Goal: Task Accomplishment & Management: Complete application form

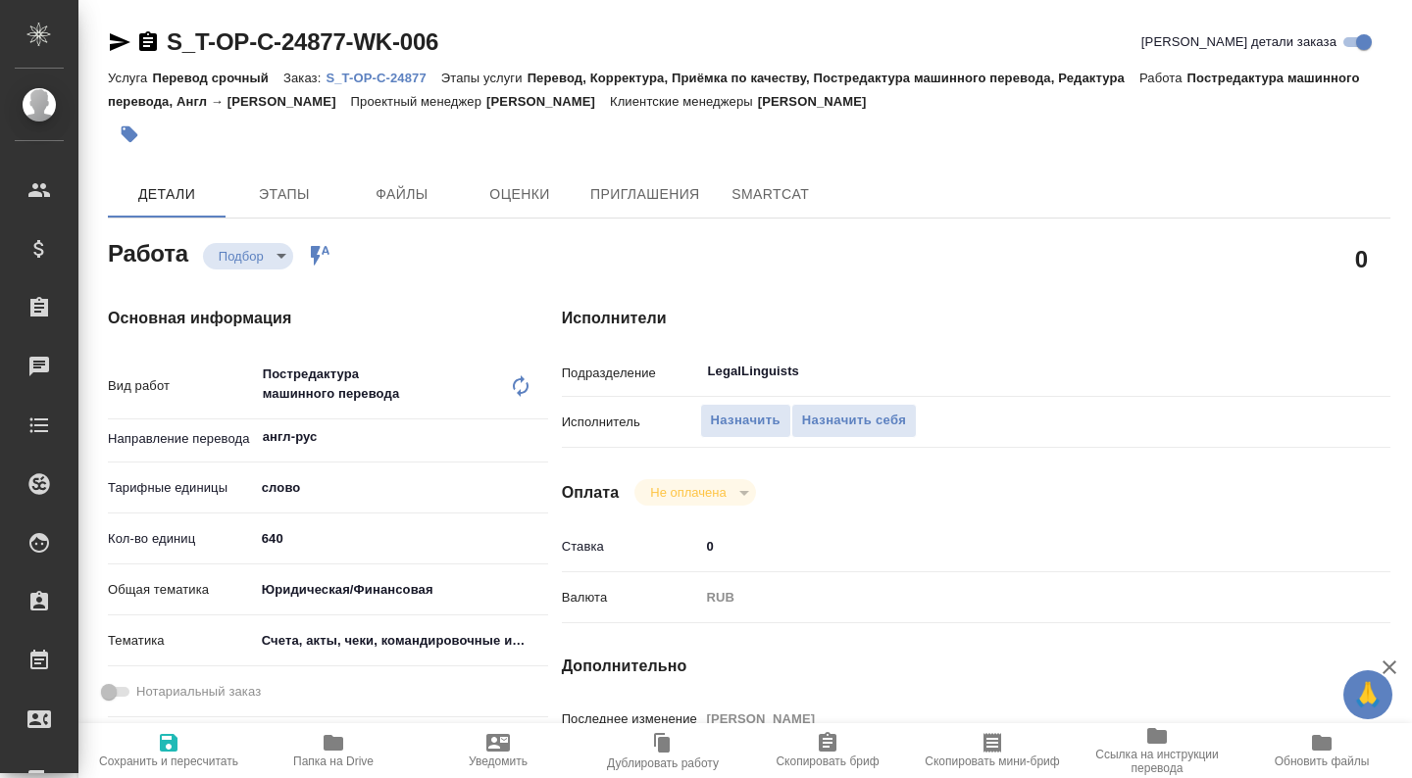
type textarea "x"
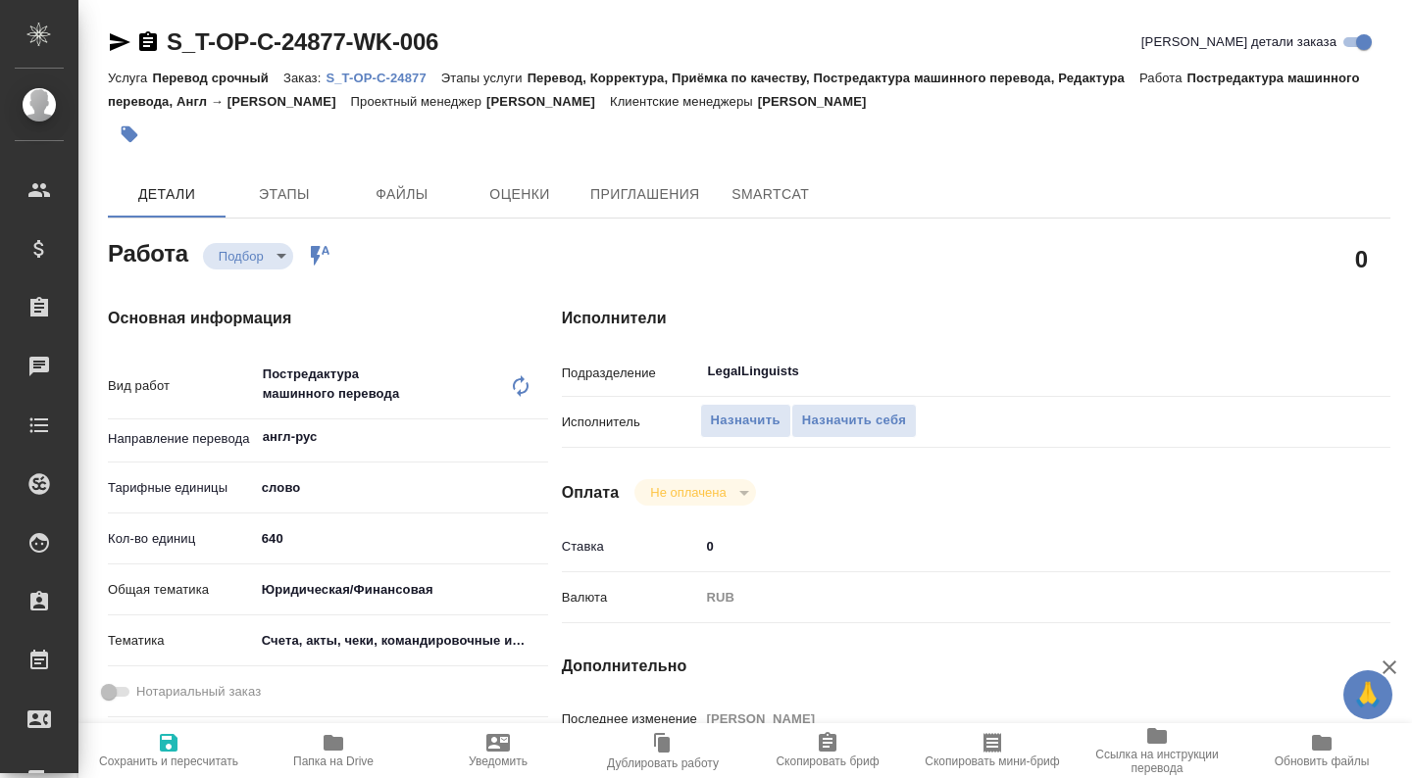
type textarea "x"
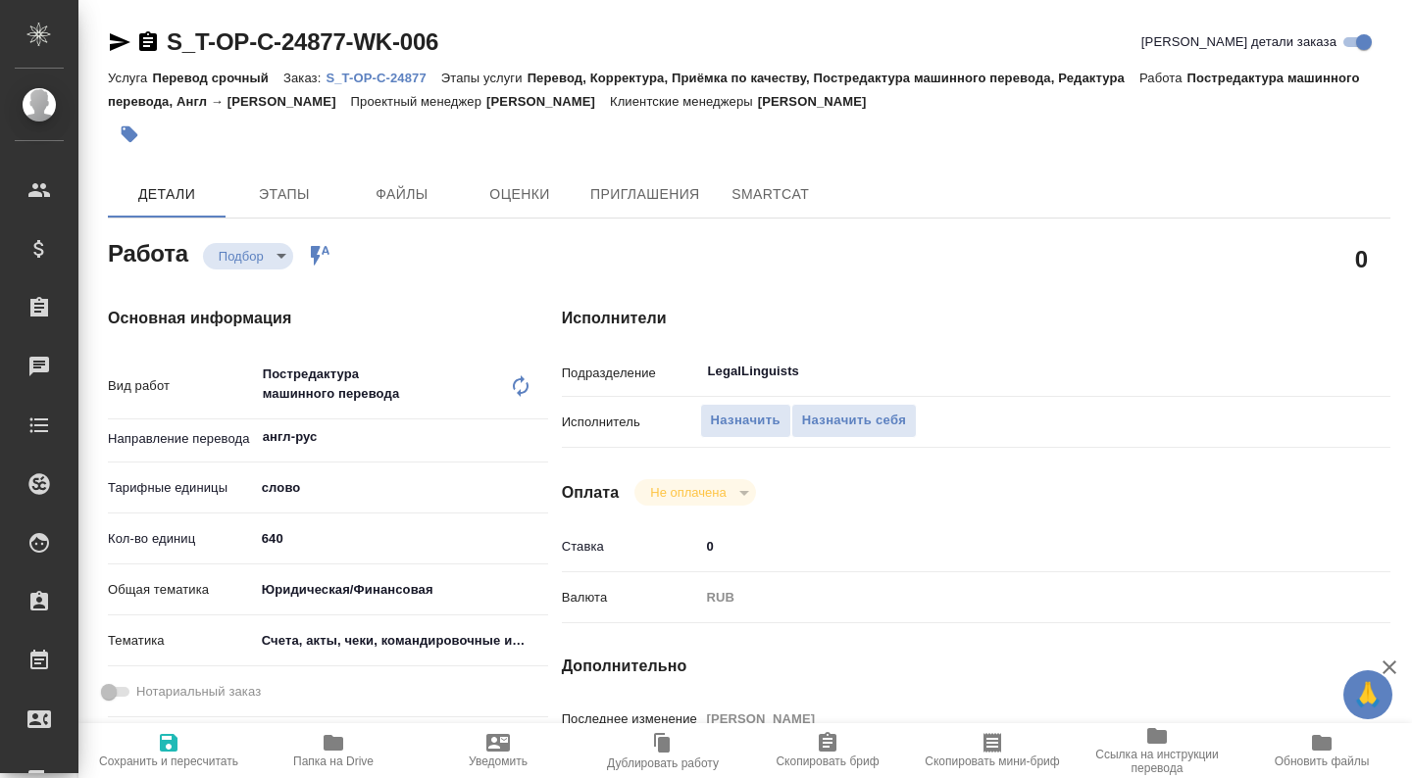
type textarea "x"
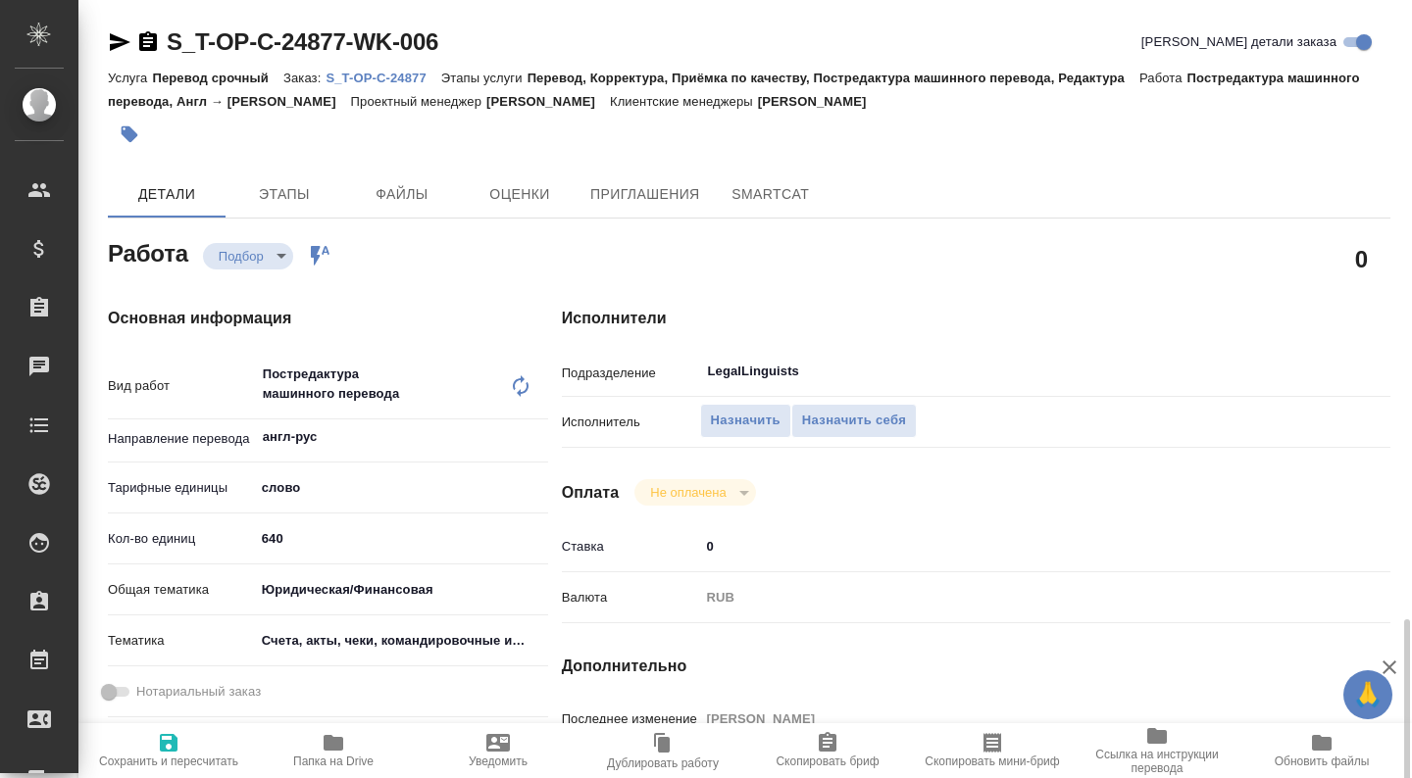
scroll to position [425, 0]
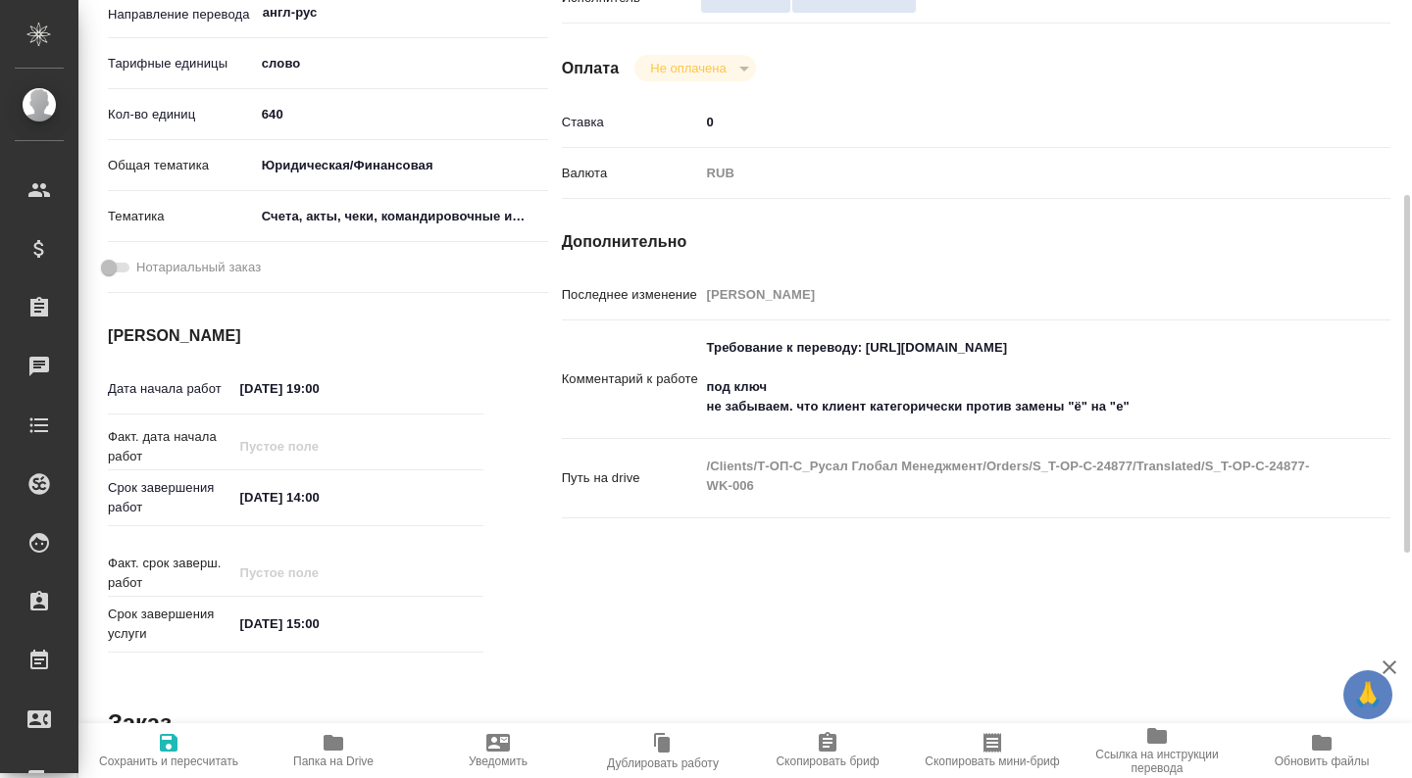
type textarea "x"
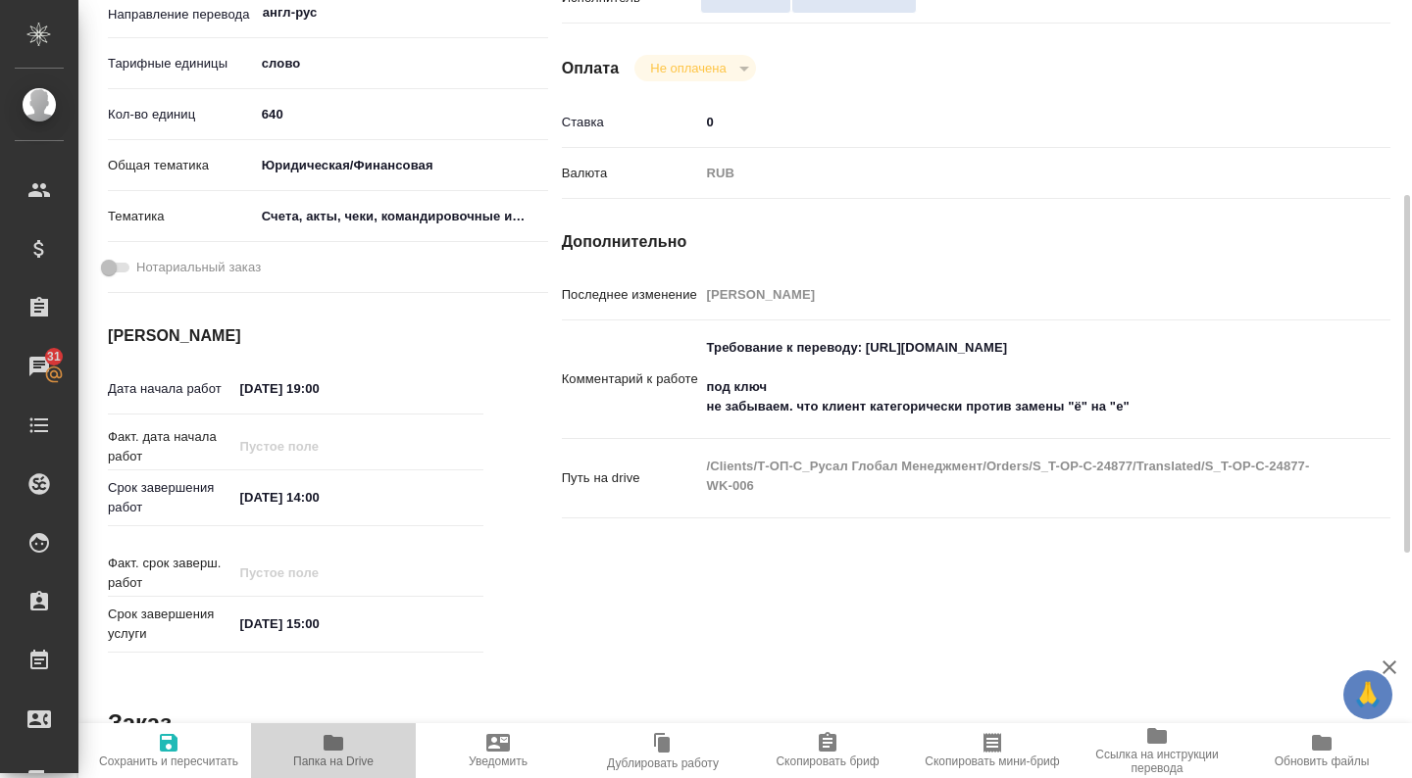
click at [350, 749] on span "Папка на Drive" at bounding box center [333, 749] width 141 height 37
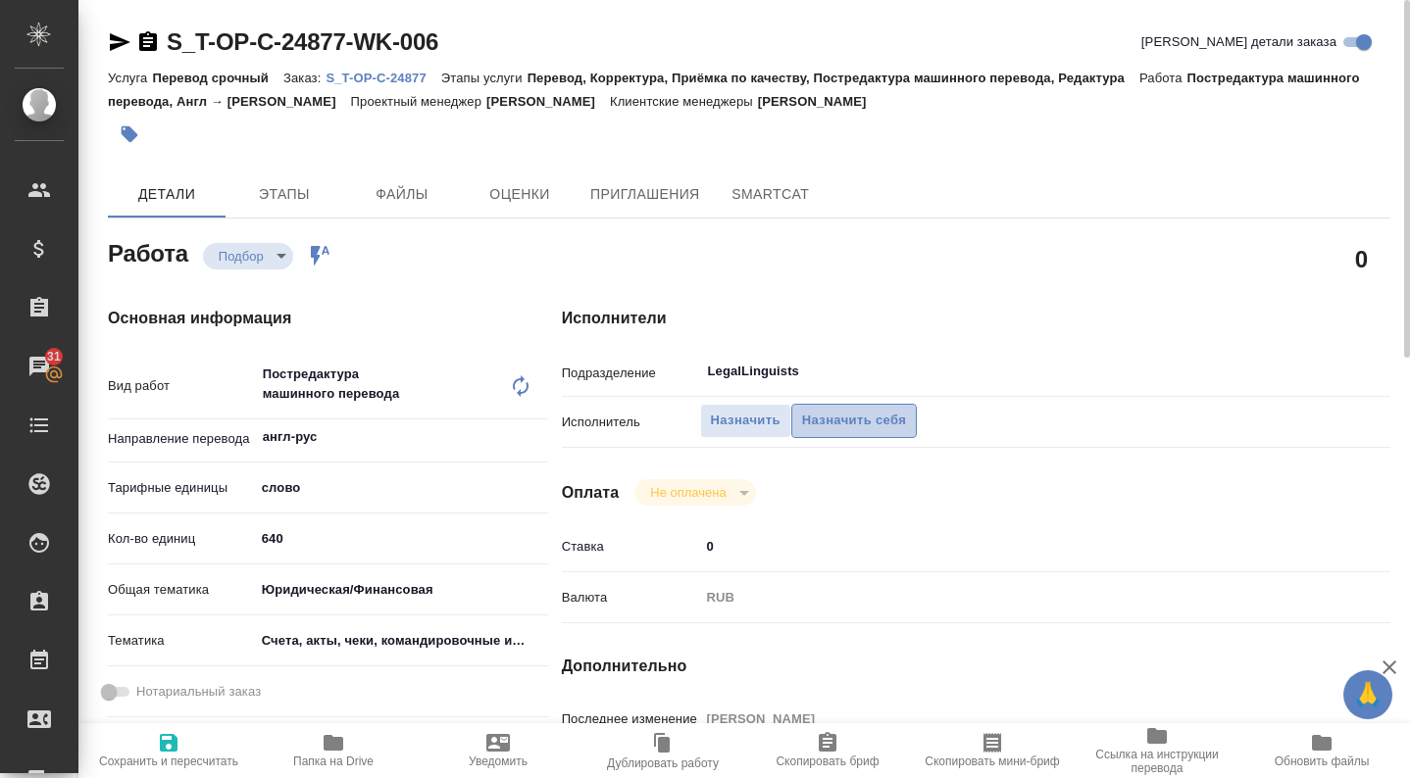
click at [844, 413] on span "Назначить себя" at bounding box center [854, 421] width 104 height 23
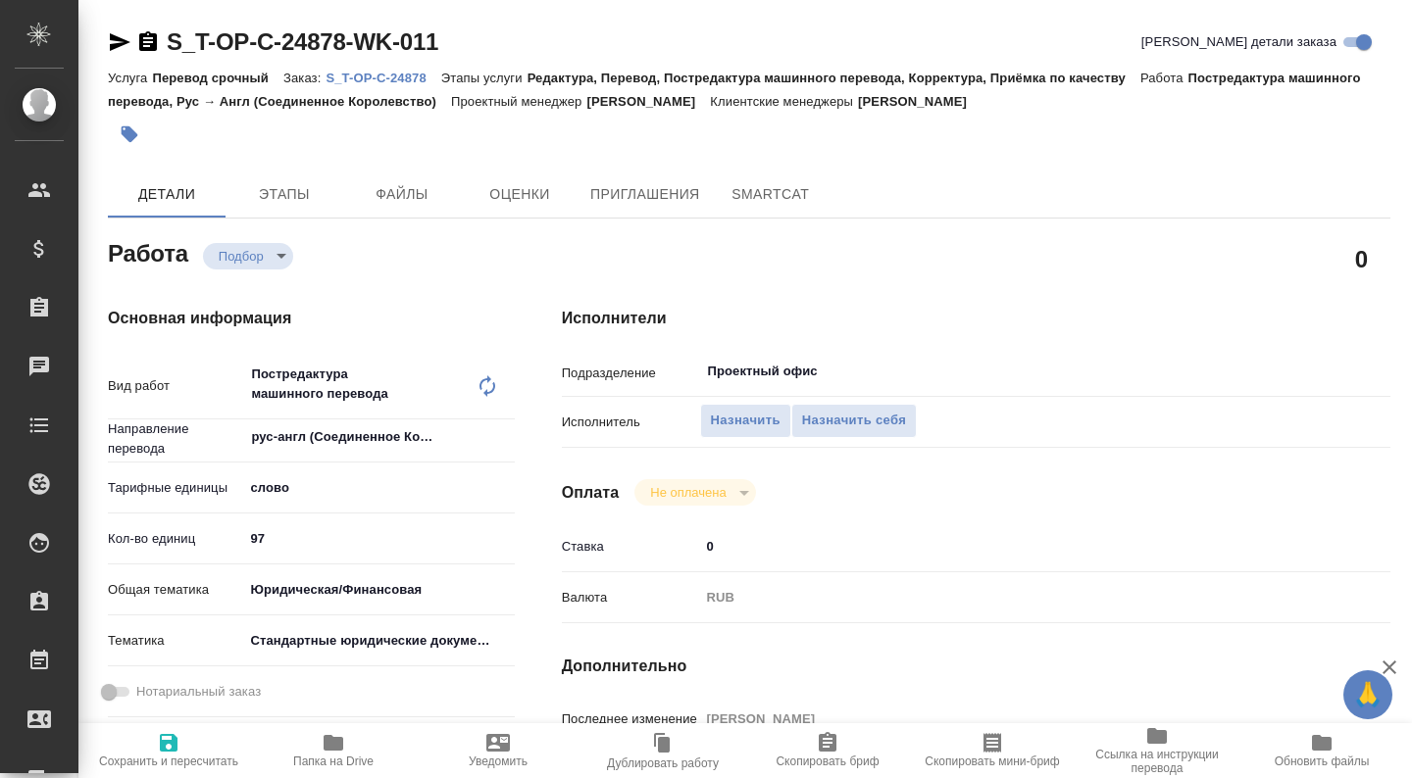
type textarea "x"
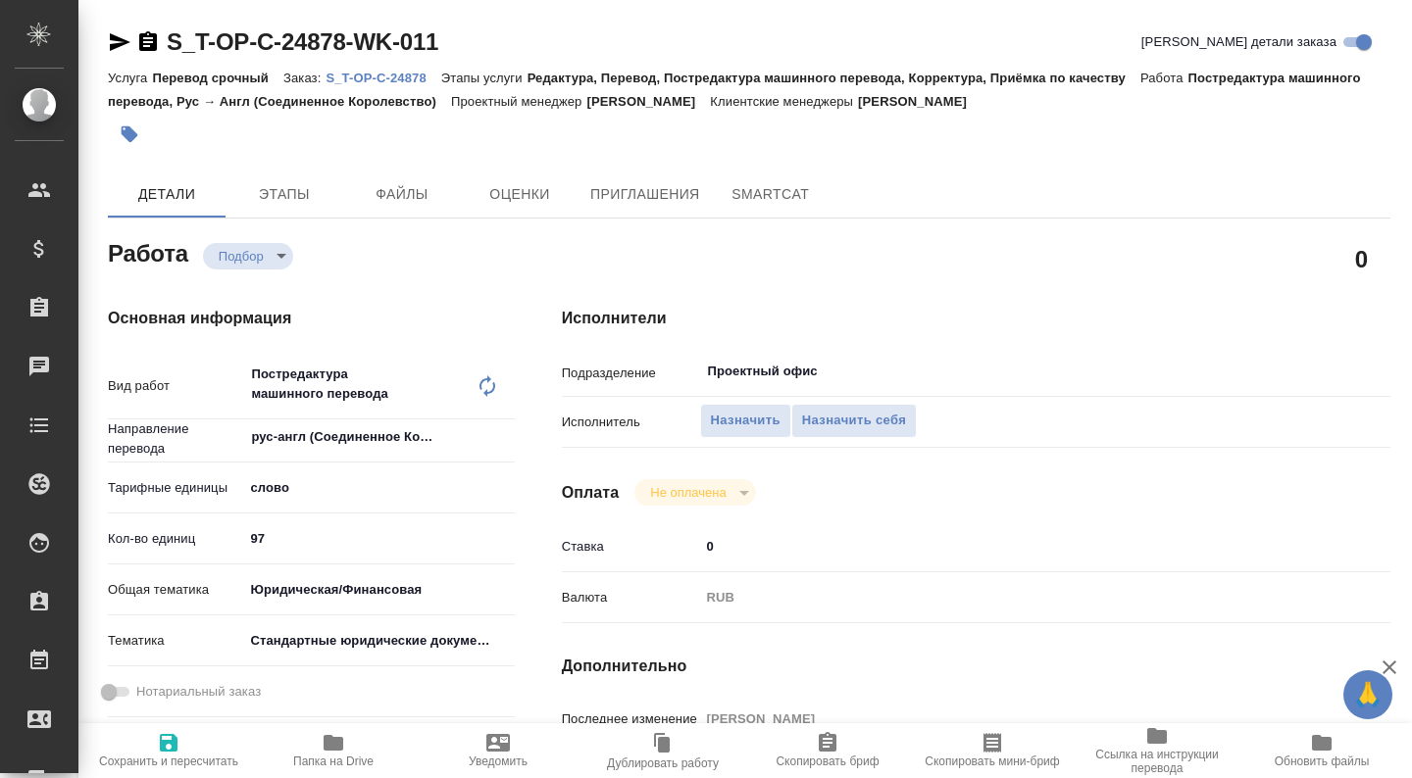
type textarea "x"
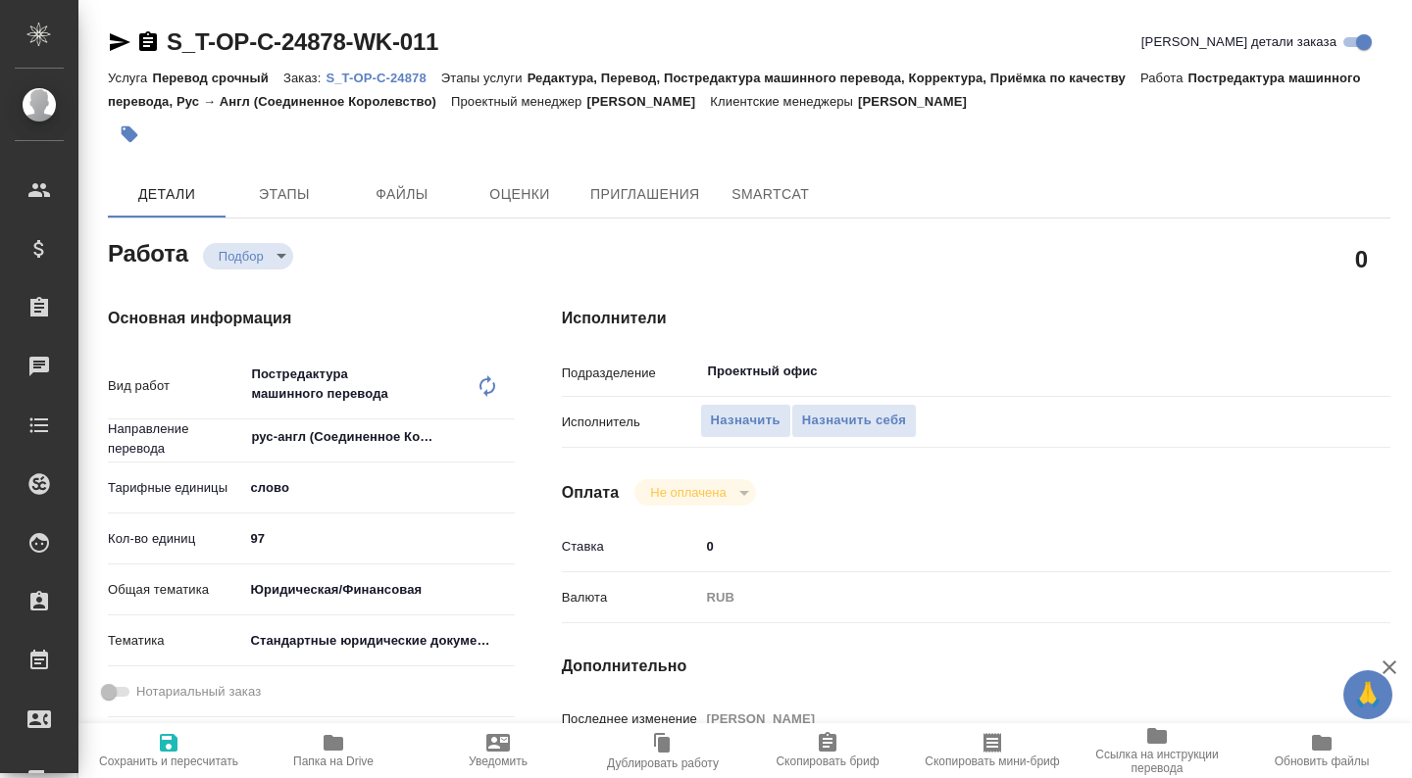
type textarea "x"
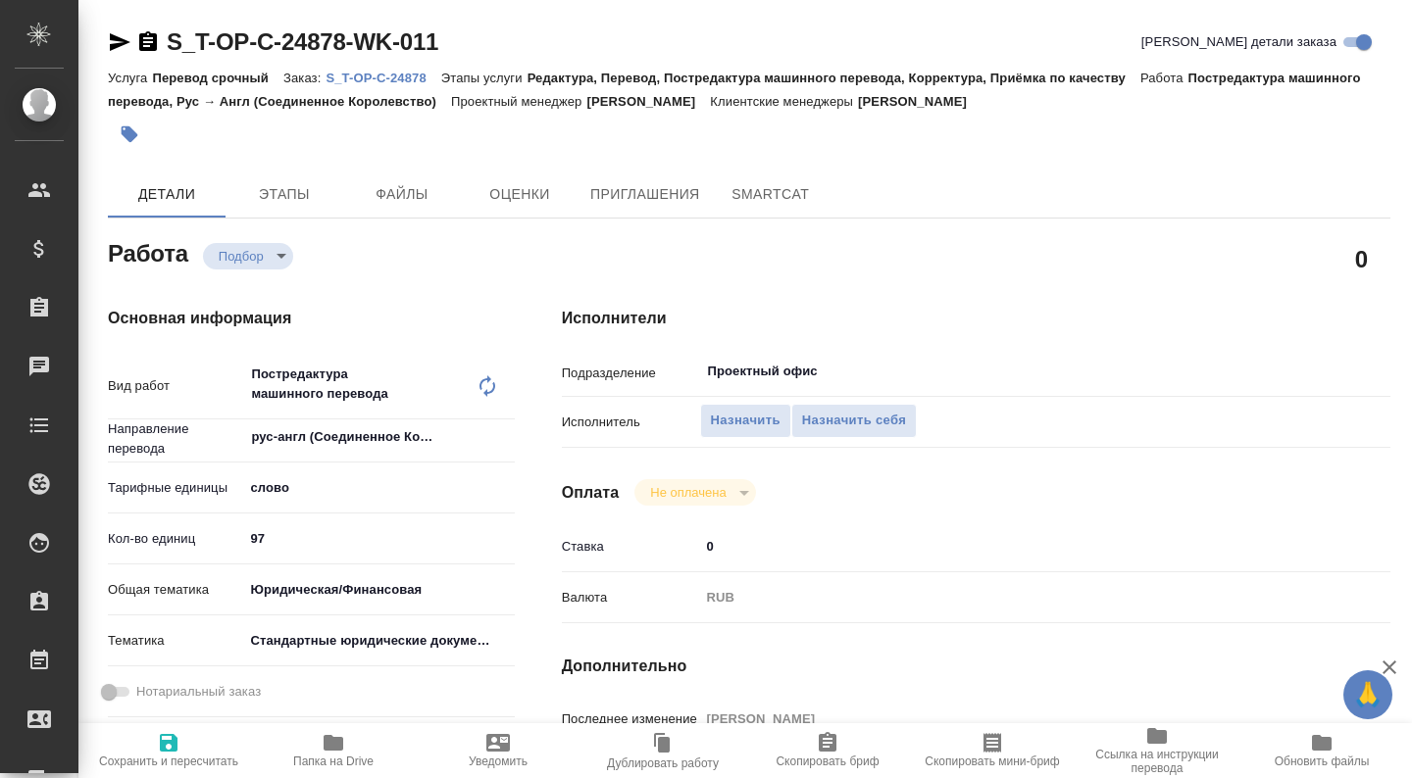
type textarea "x"
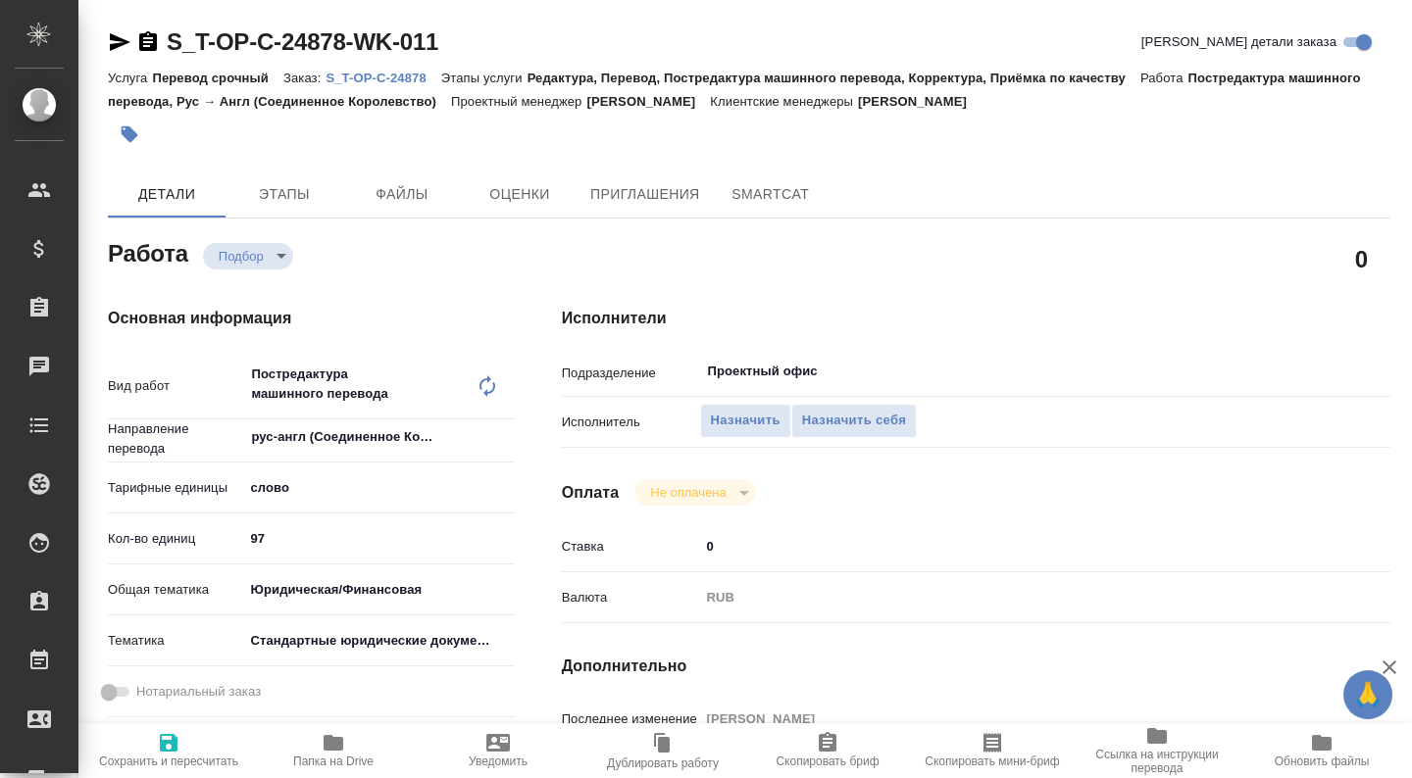
type textarea "x"
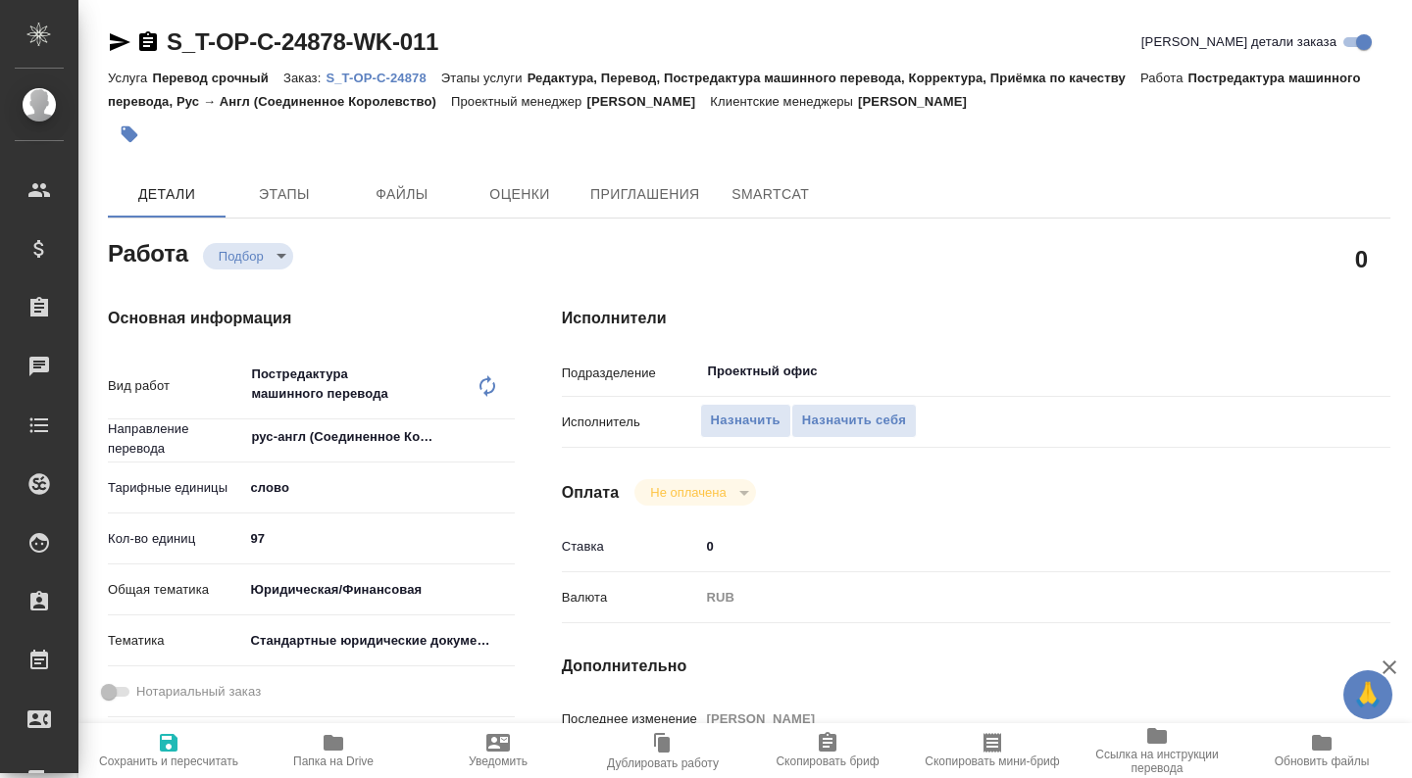
type textarea "x"
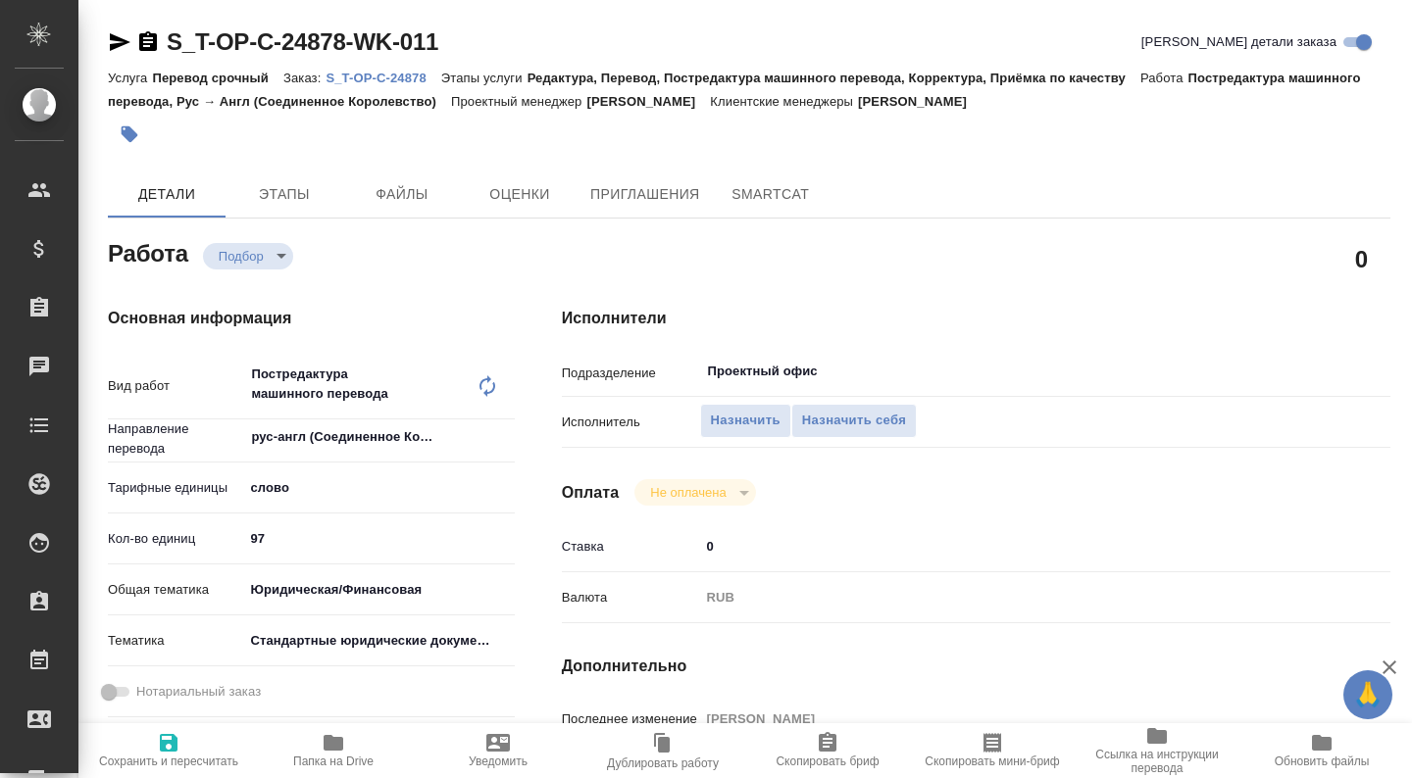
type textarea "x"
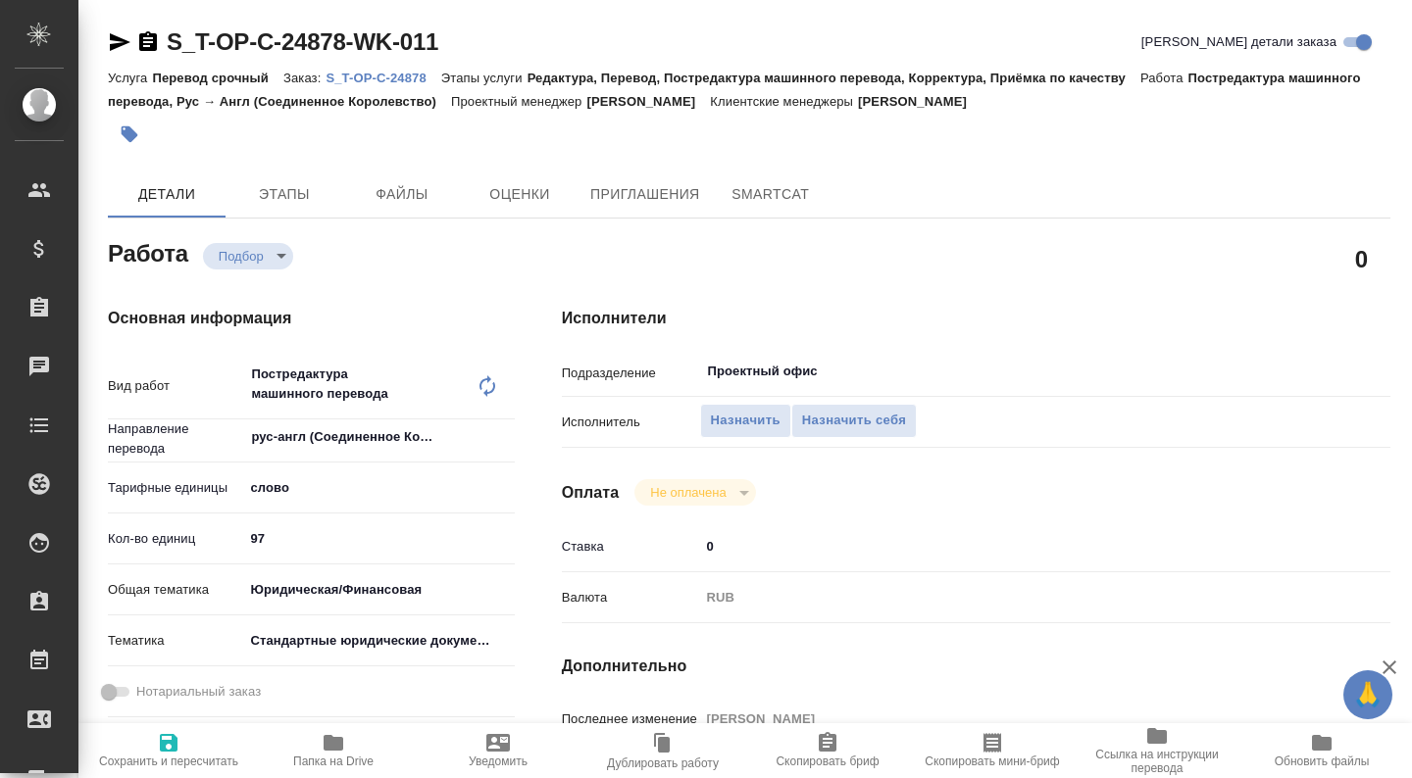
click at [327, 741] on icon "button" at bounding box center [334, 743] width 20 height 16
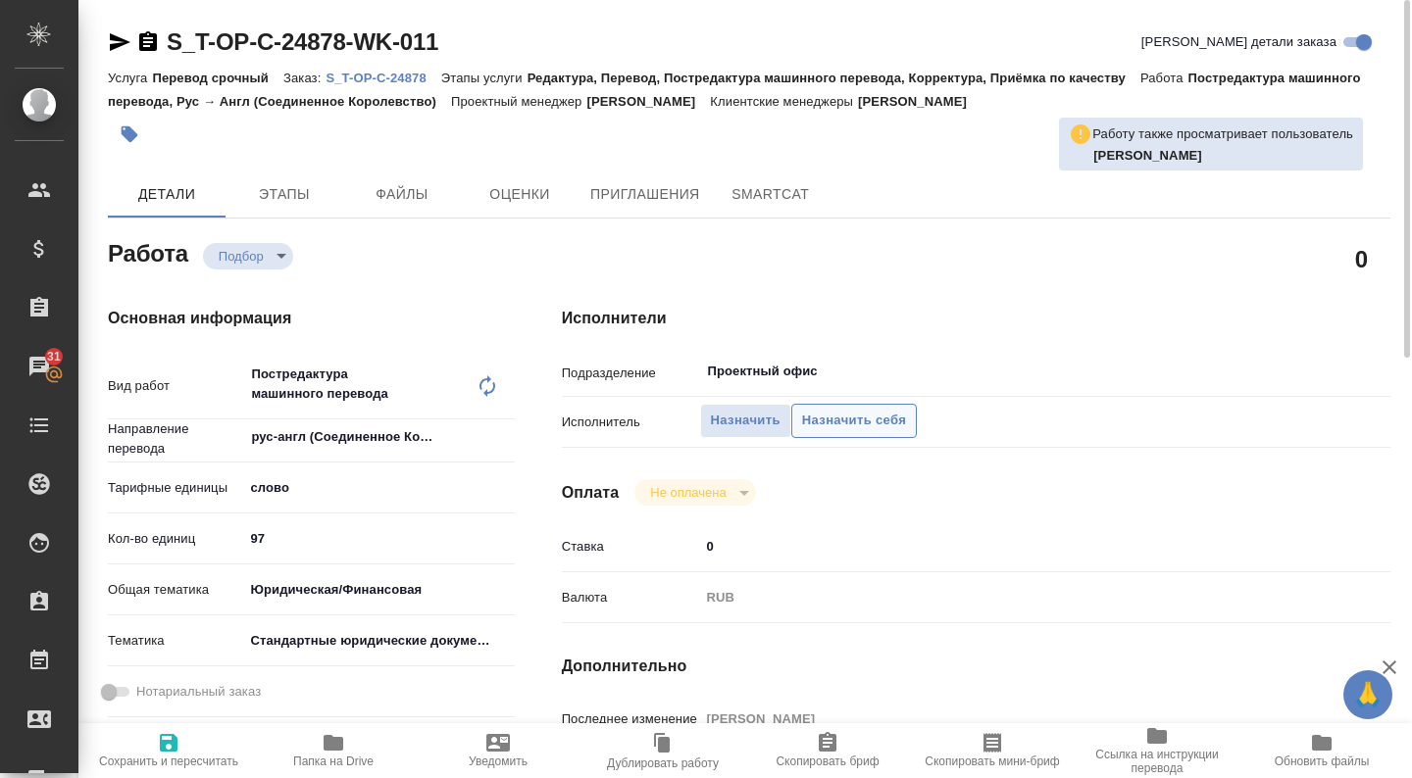
click at [890, 417] on span "Назначить себя" at bounding box center [854, 421] width 104 height 23
type textarea "x"
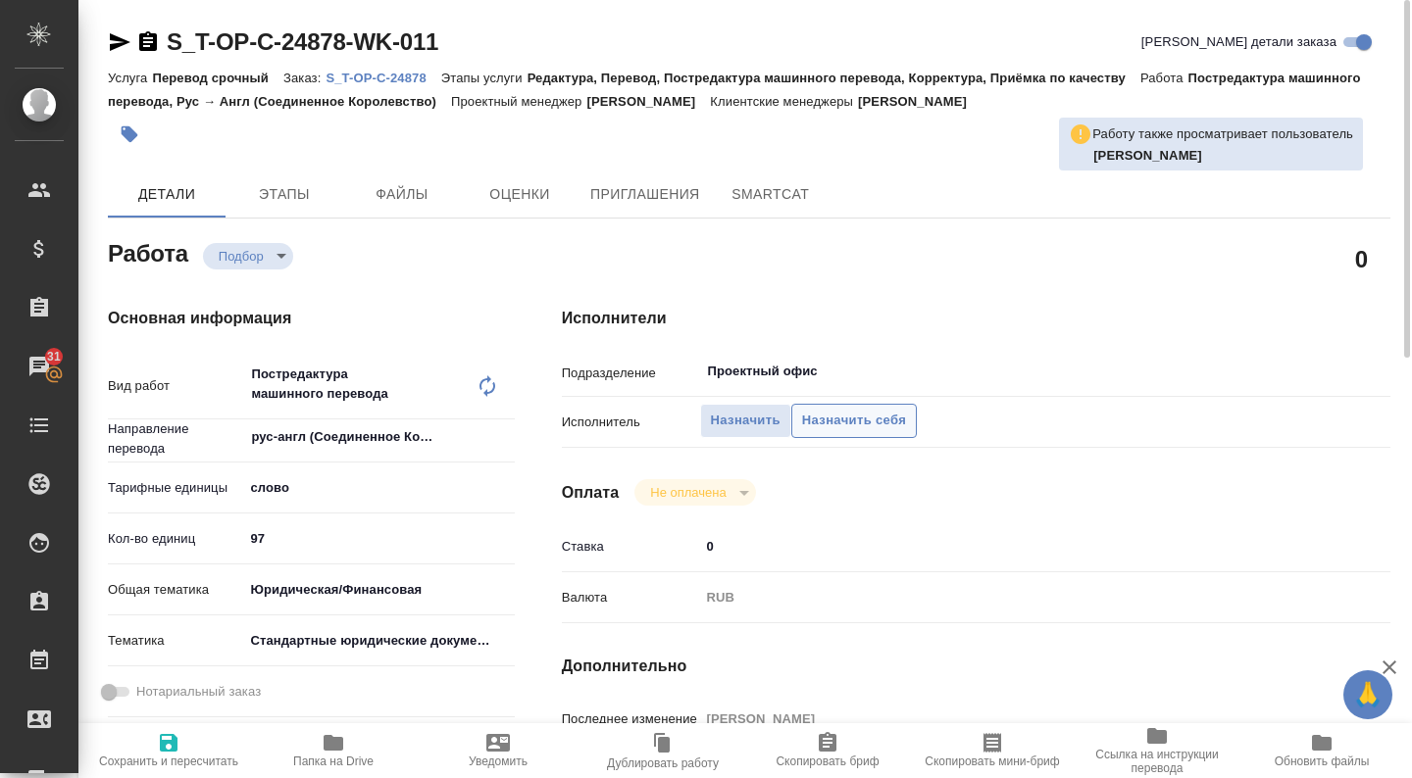
type textarea "x"
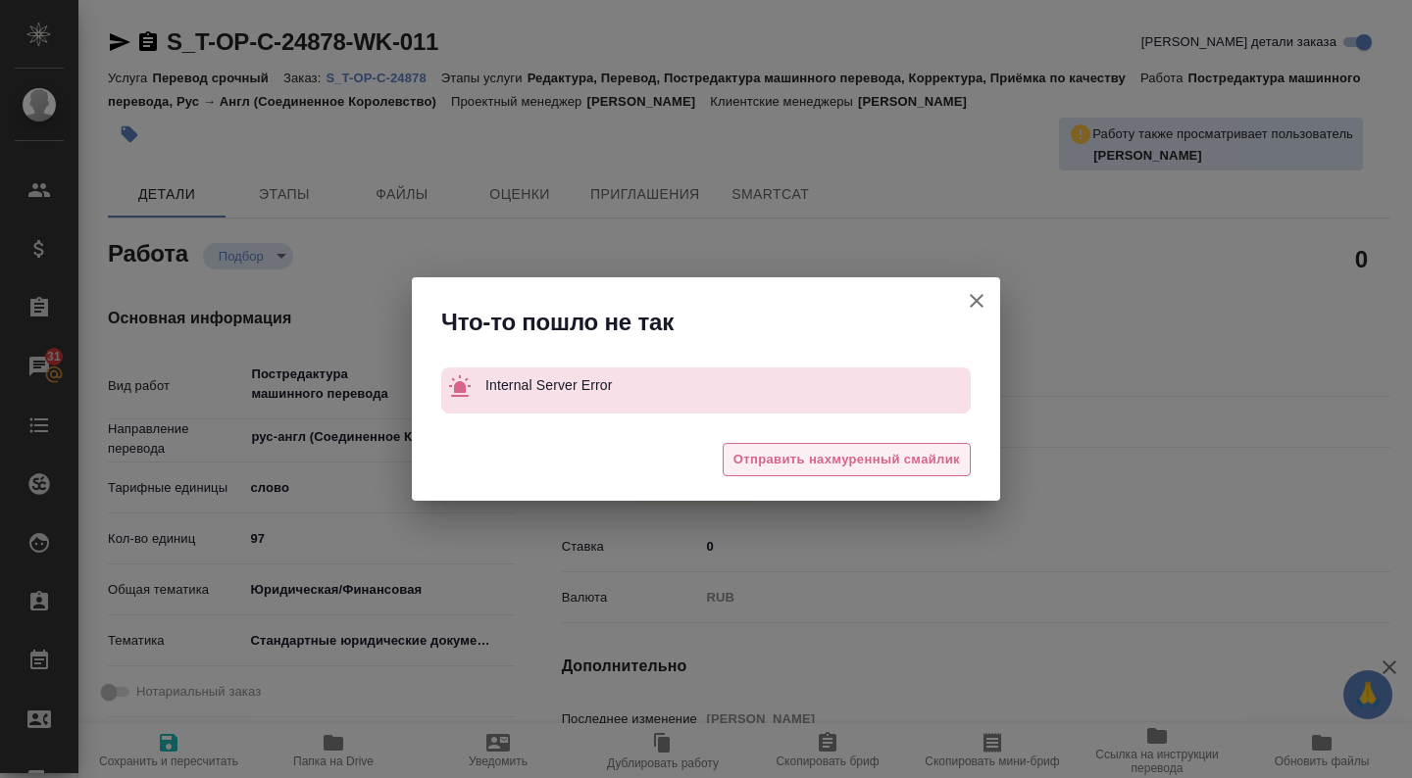
click at [868, 469] on span "Отправить нахмуренный смайлик" at bounding box center [846, 460] width 226 height 23
type textarea "x"
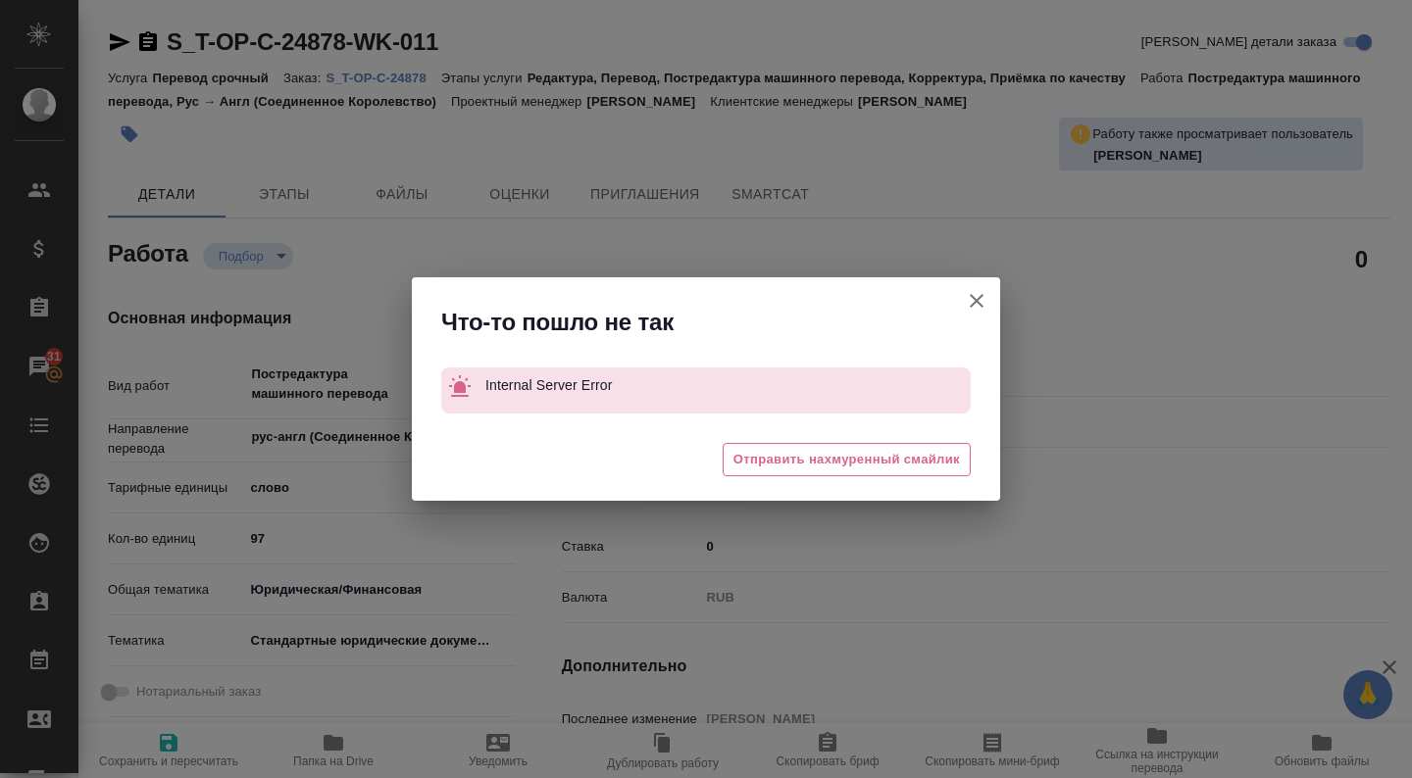
type textarea "x"
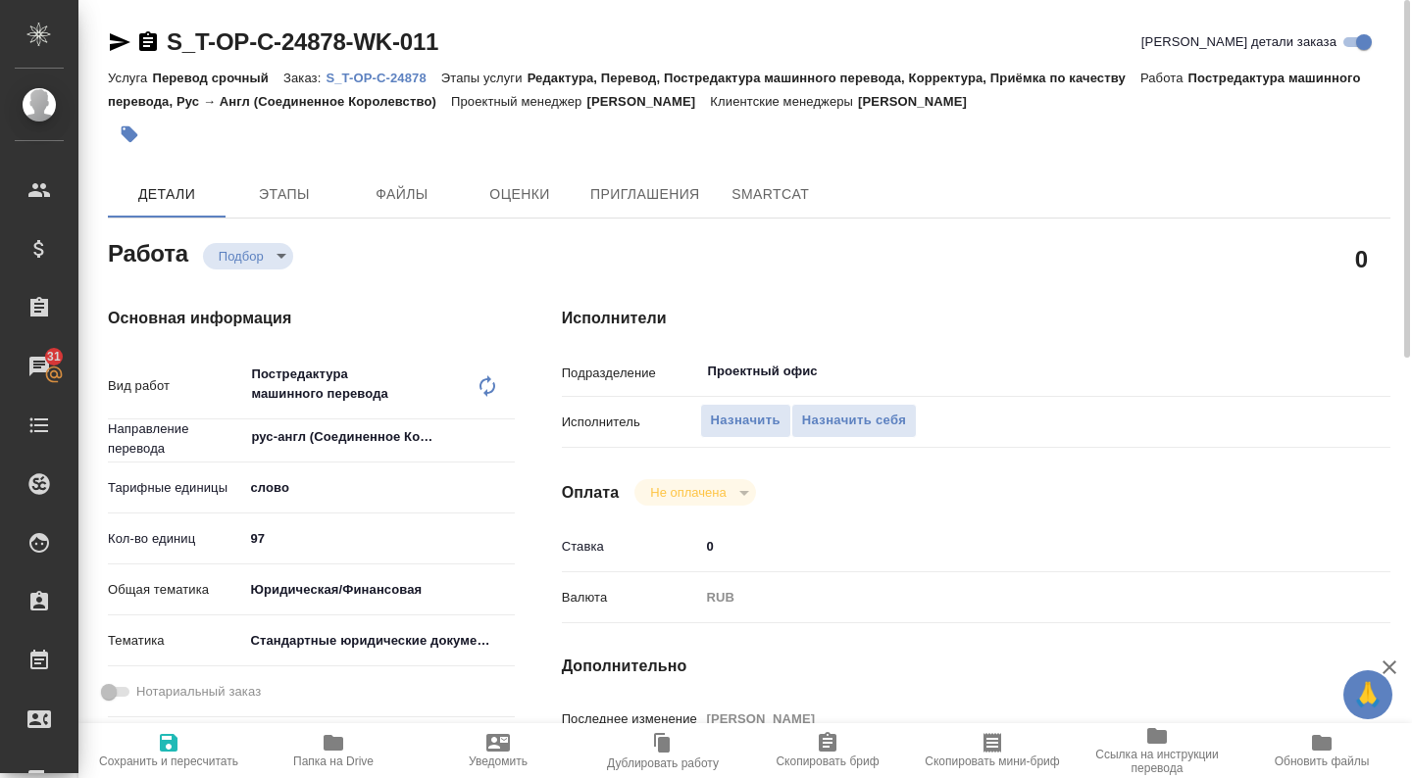
type textarea "x"
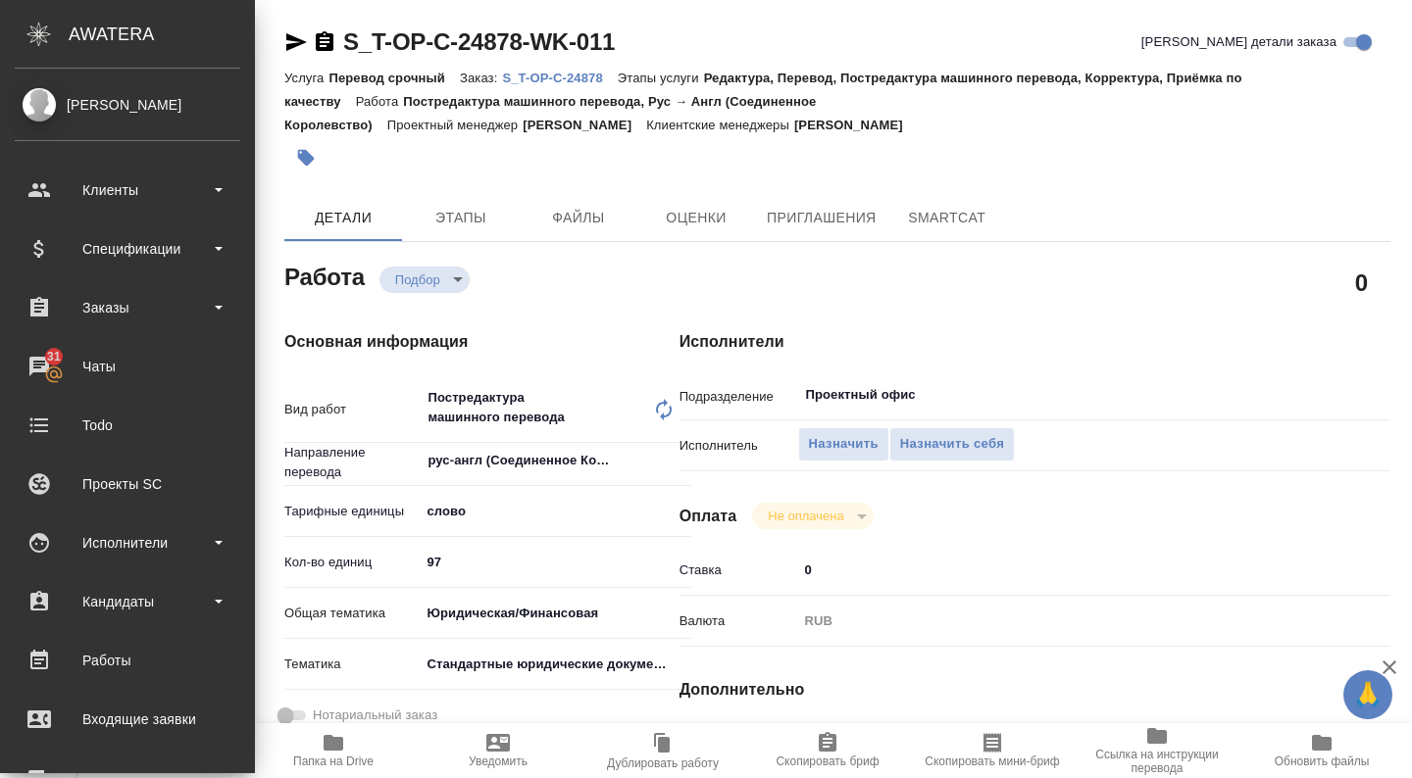
type textarea "x"
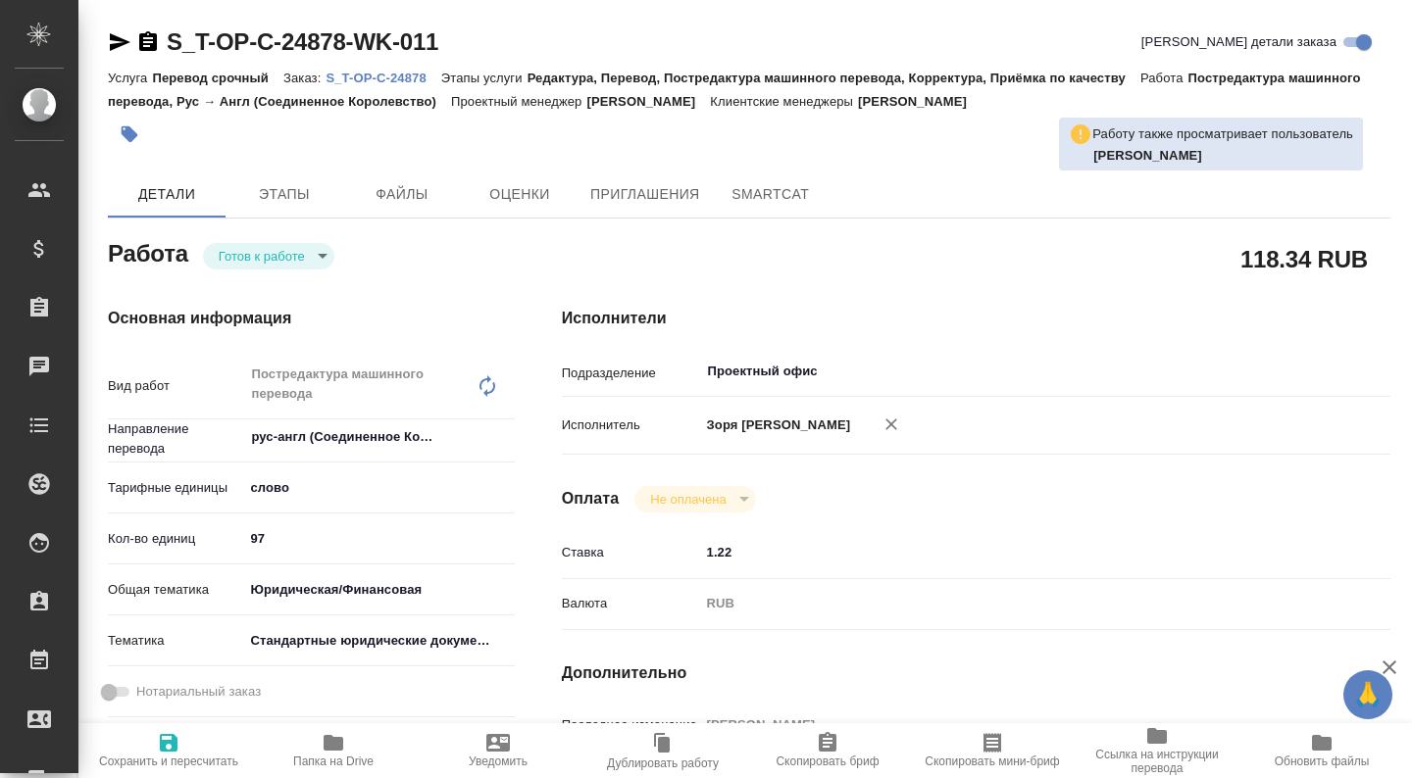
type textarea "x"
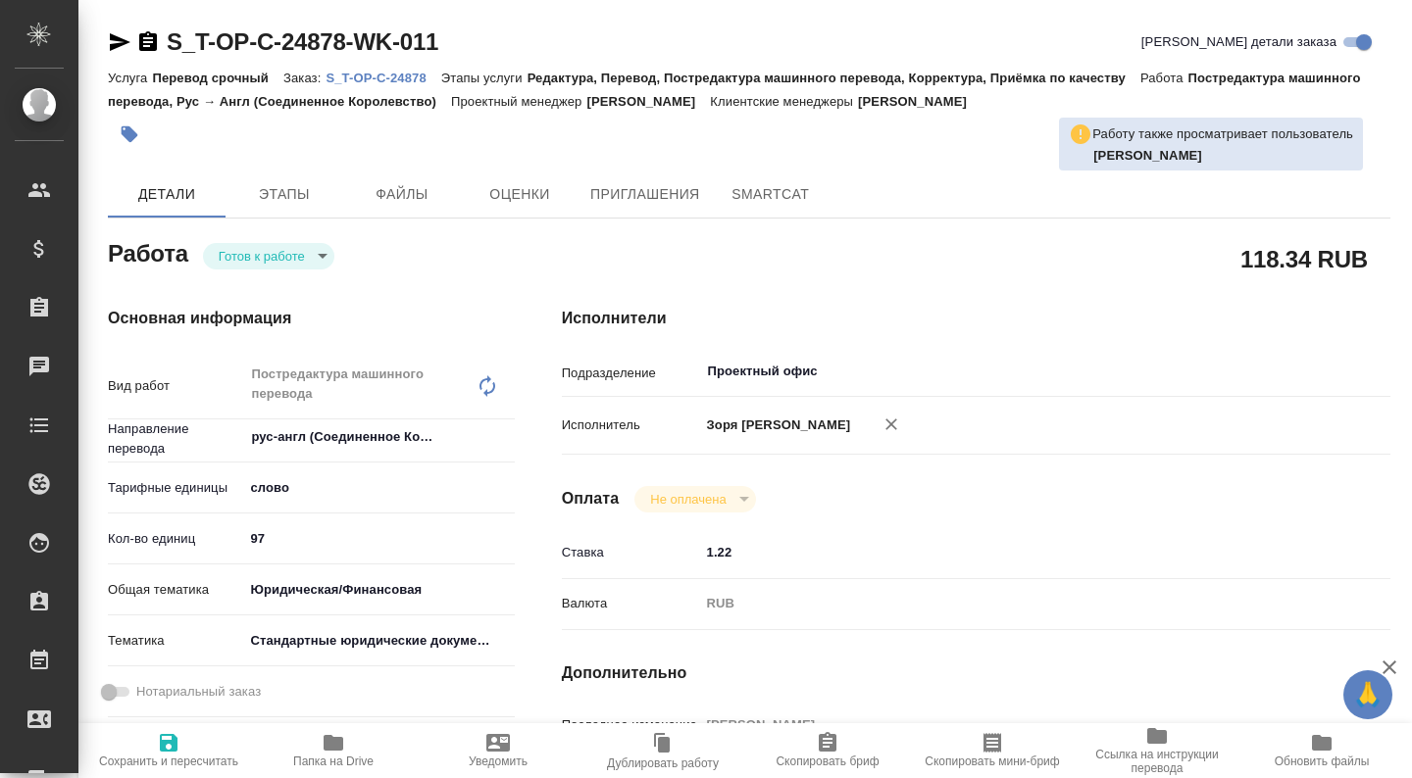
type textarea "x"
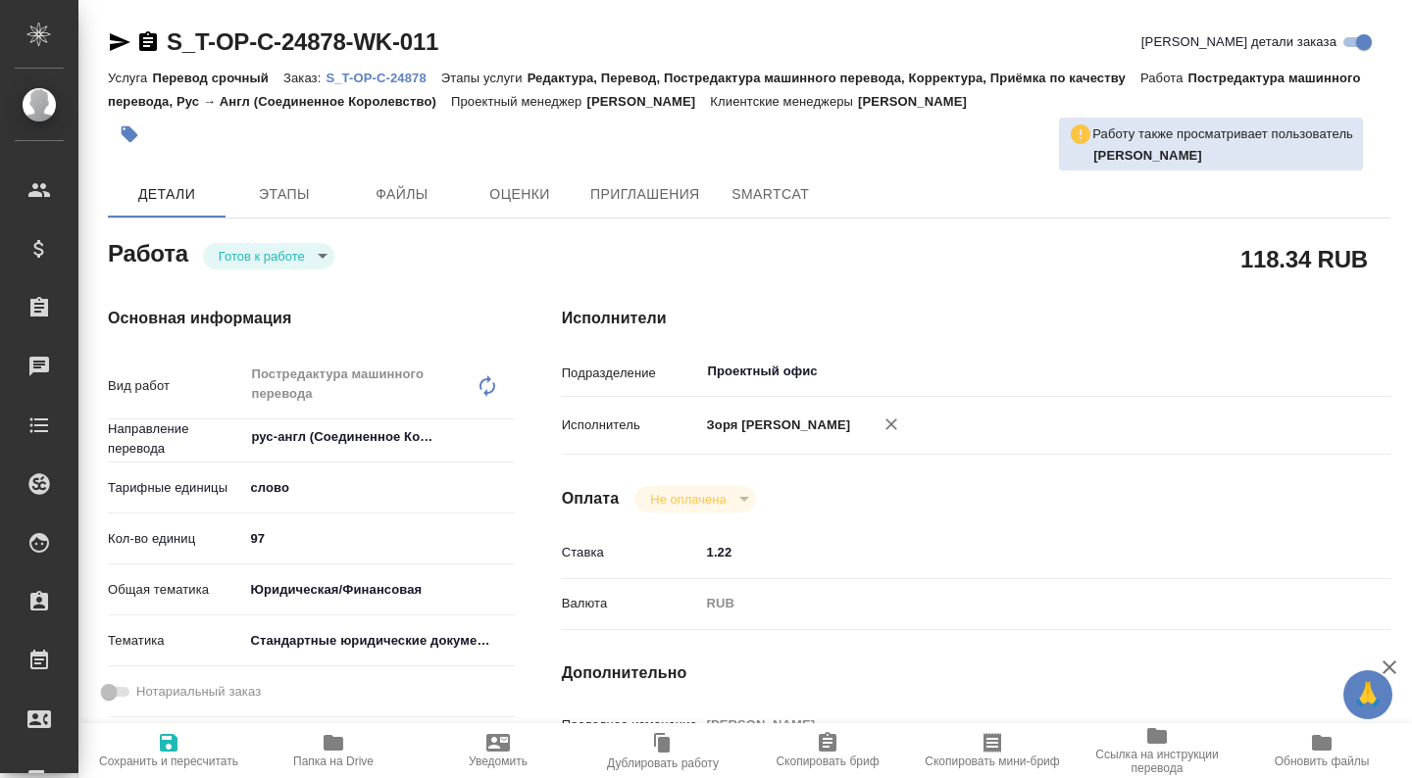
type textarea "x"
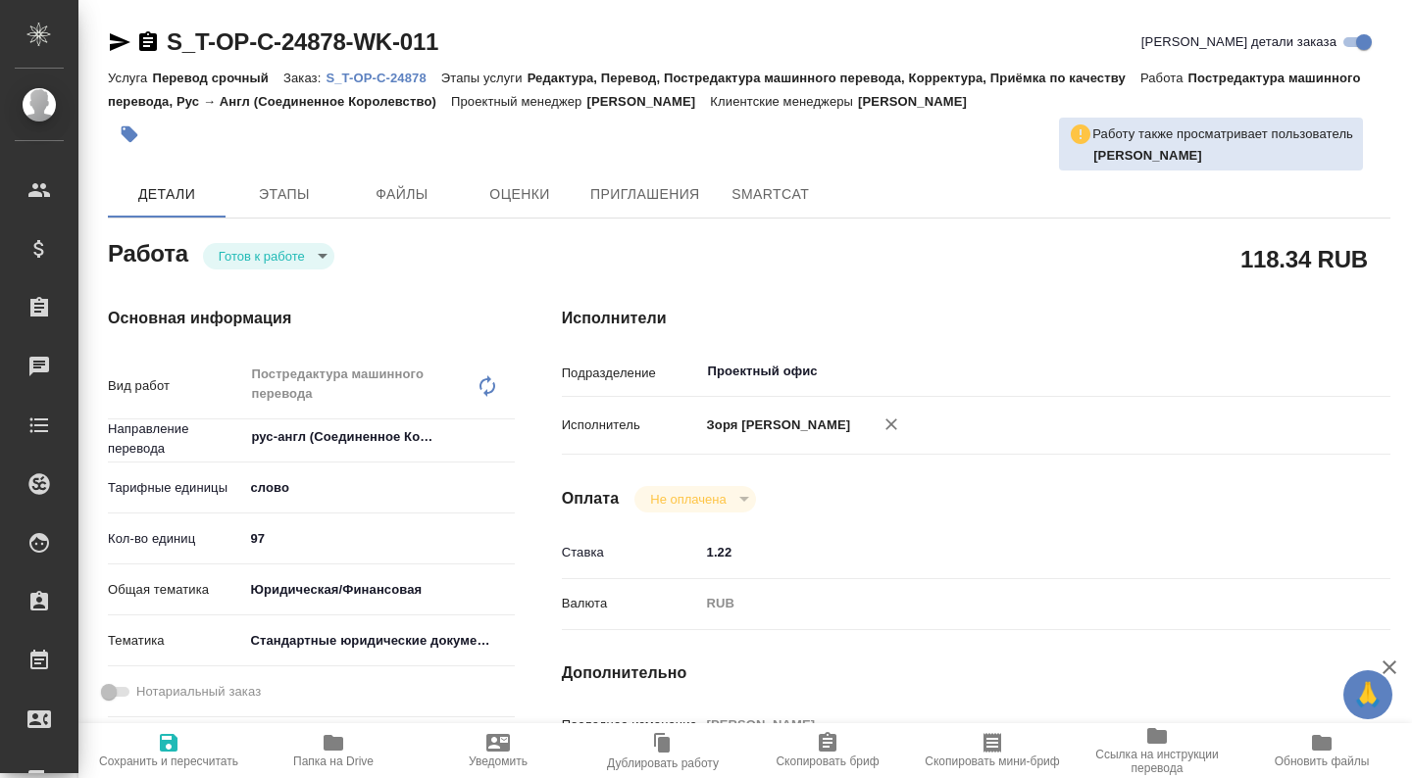
type textarea "x"
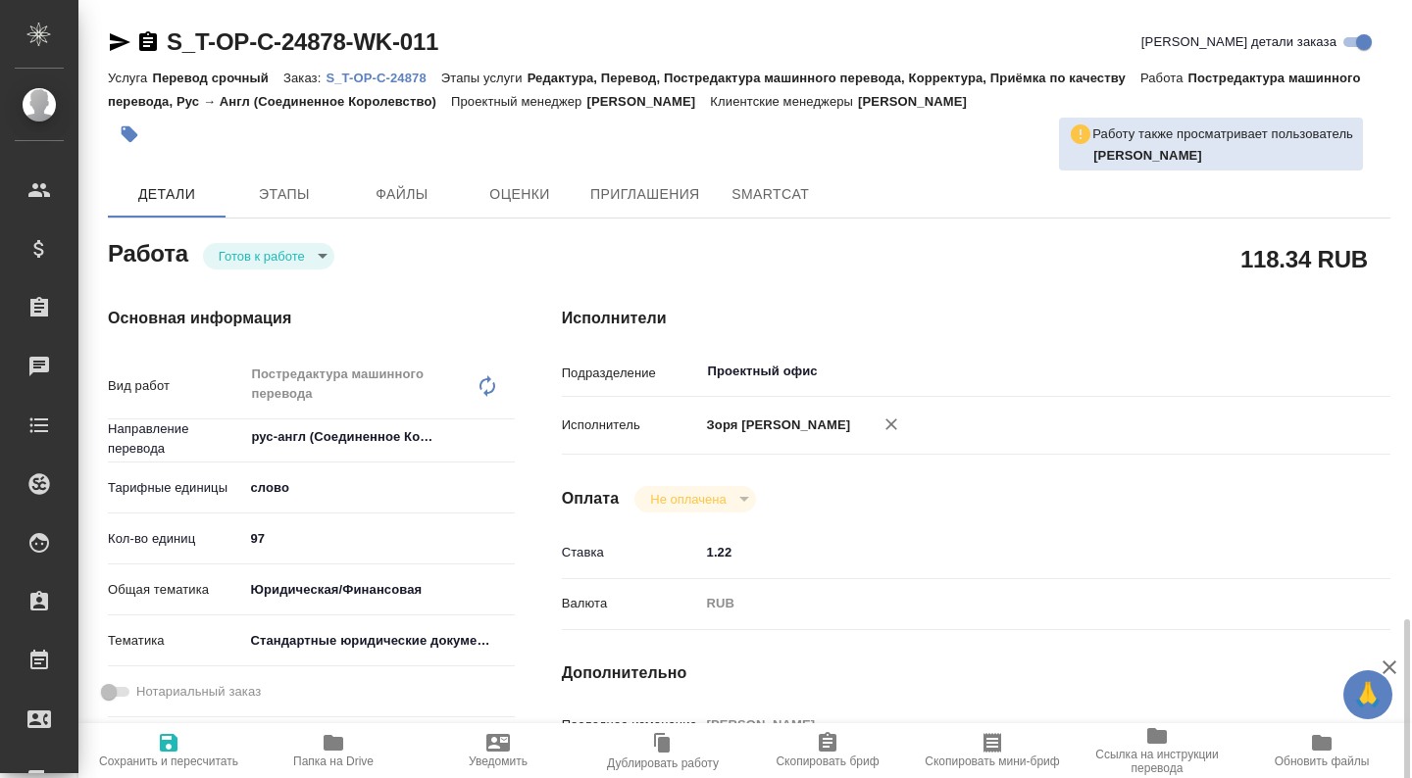
scroll to position [425, 0]
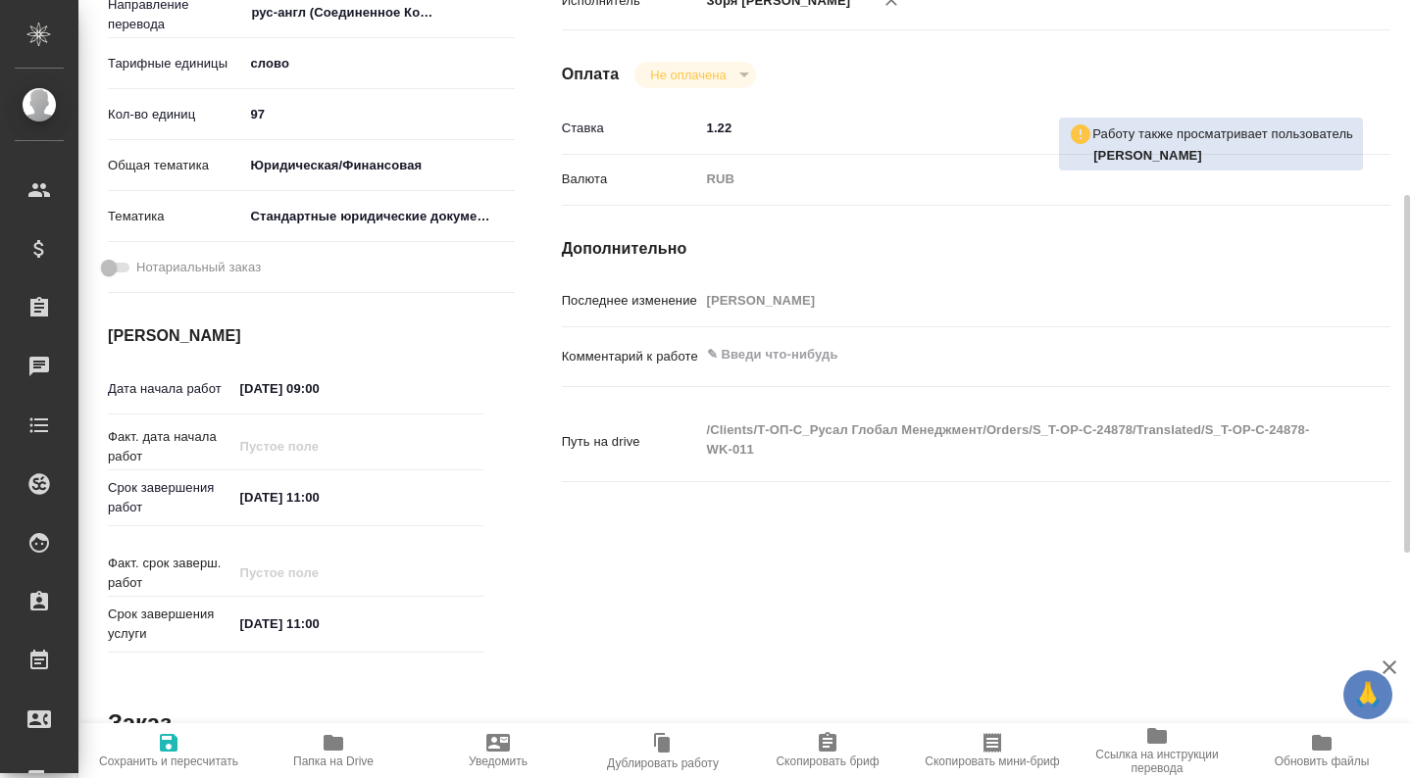
type textarea "x"
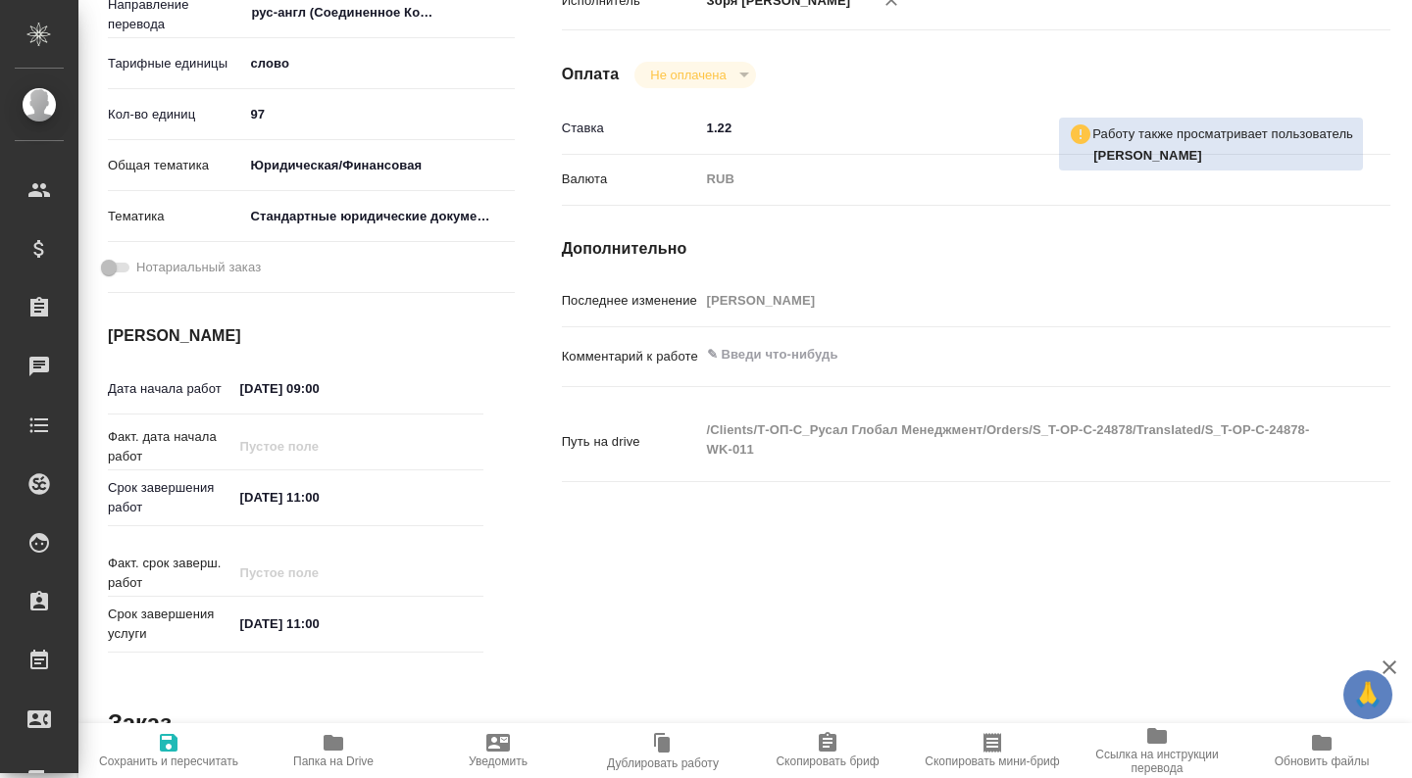
type textarea "x"
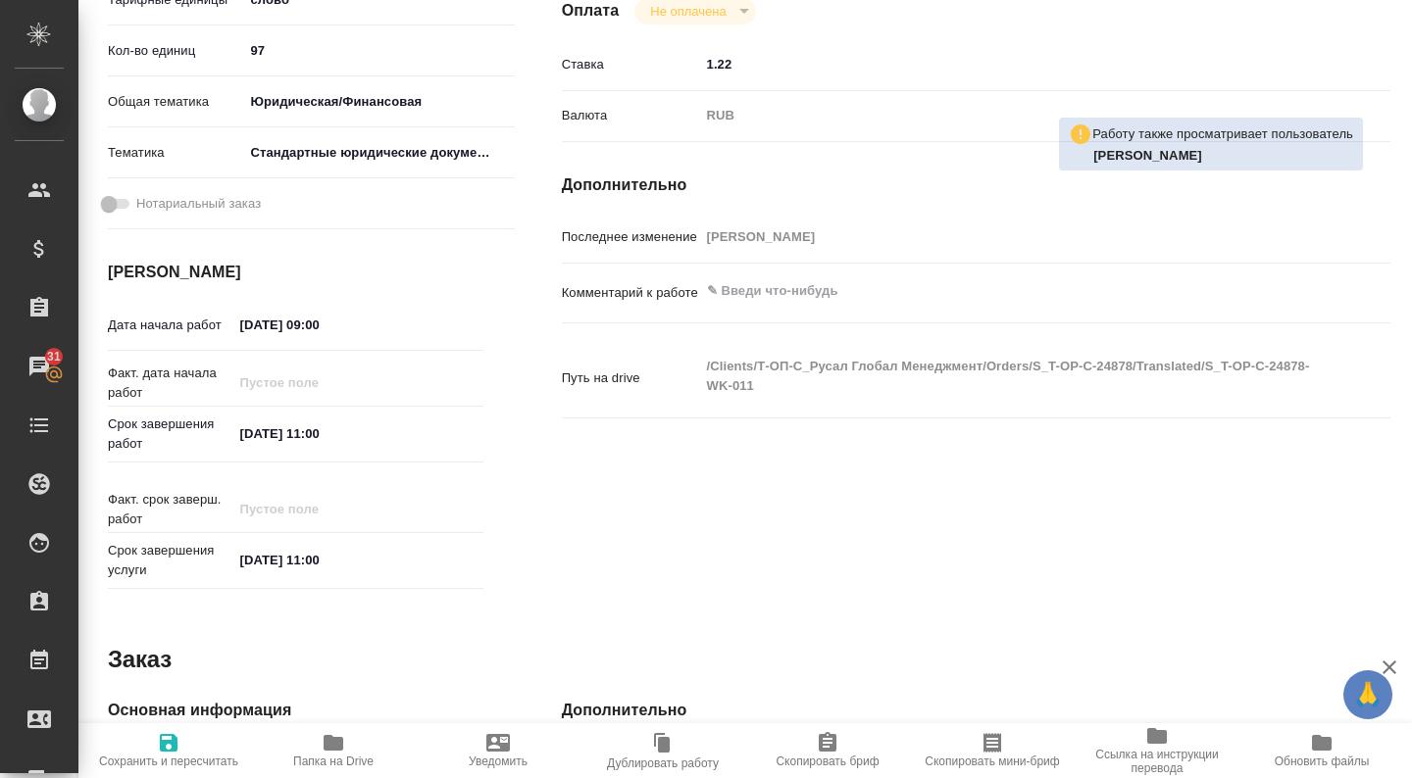
scroll to position [0, 0]
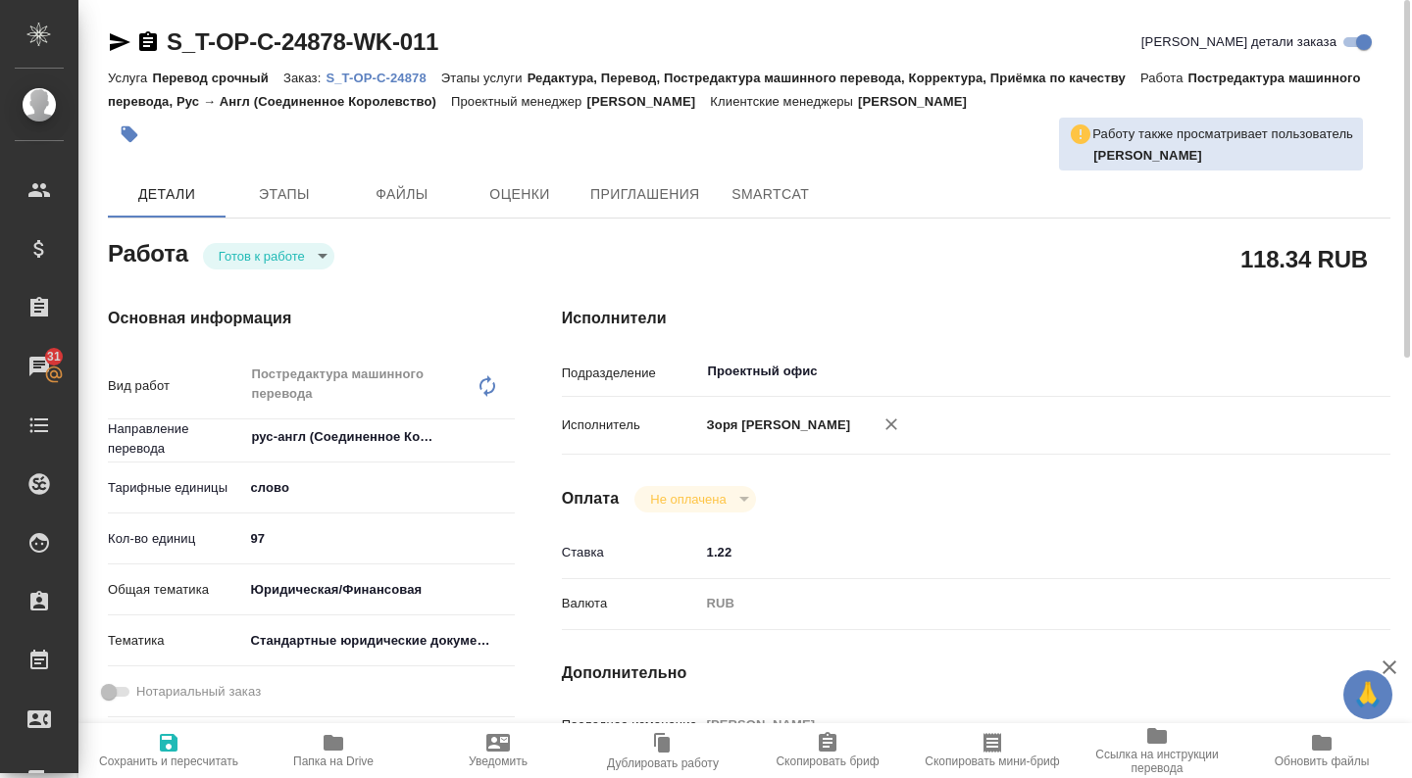
click at [241, 265] on body "🙏 .cls-1 fill:#fff; AWATERA Zoria Tatiana Клиенты Спецификации Заказы 31 Чаты T…" at bounding box center [706, 389] width 1412 height 778
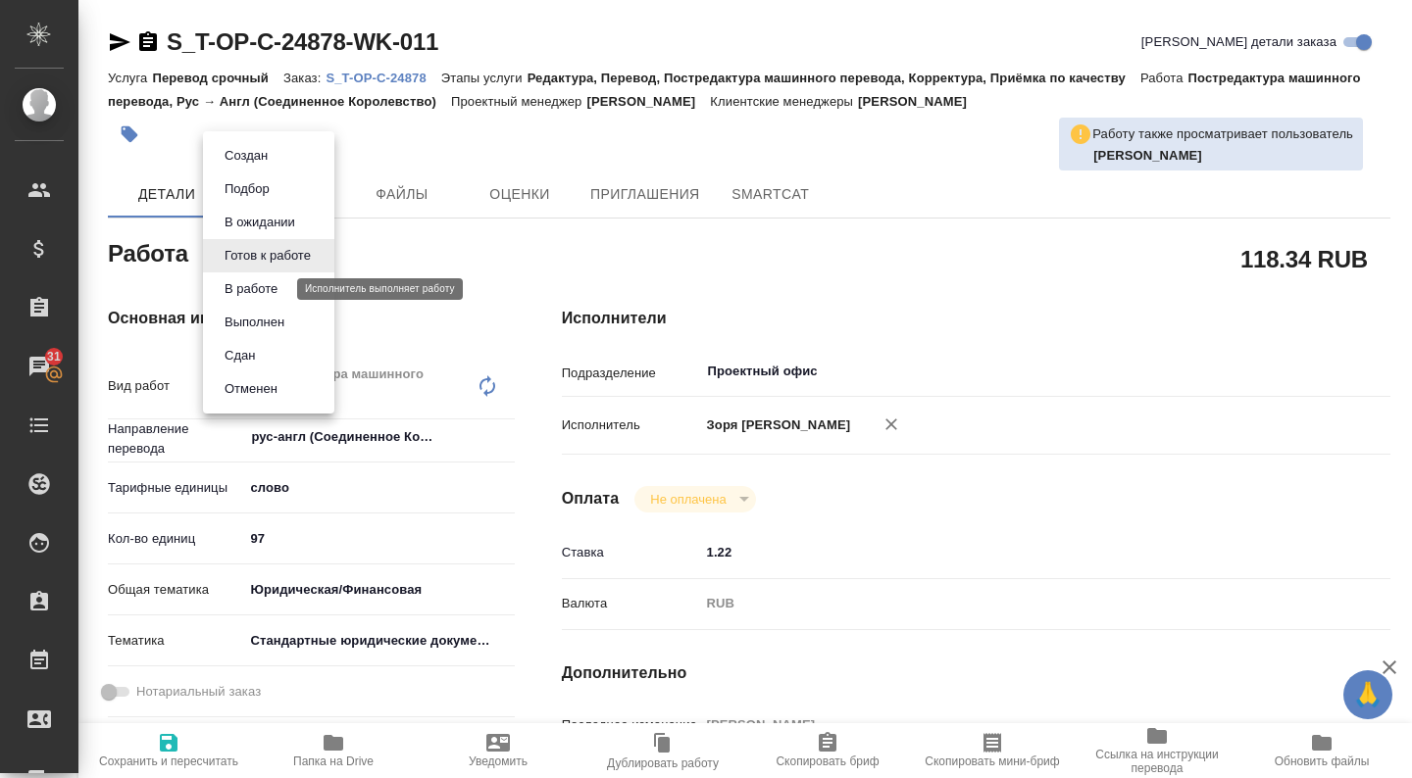
click at [243, 286] on button "В работе" at bounding box center [251, 289] width 65 height 22
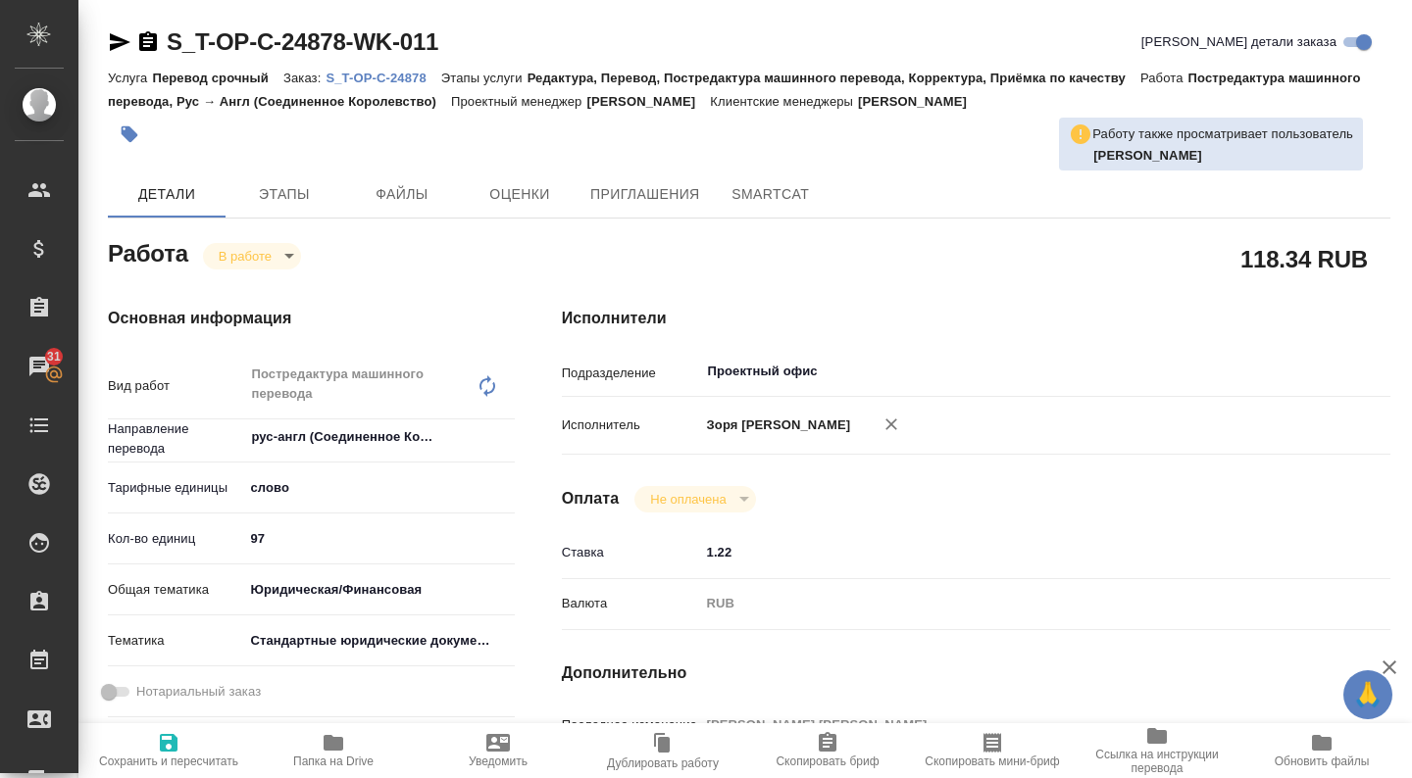
type textarea "x"
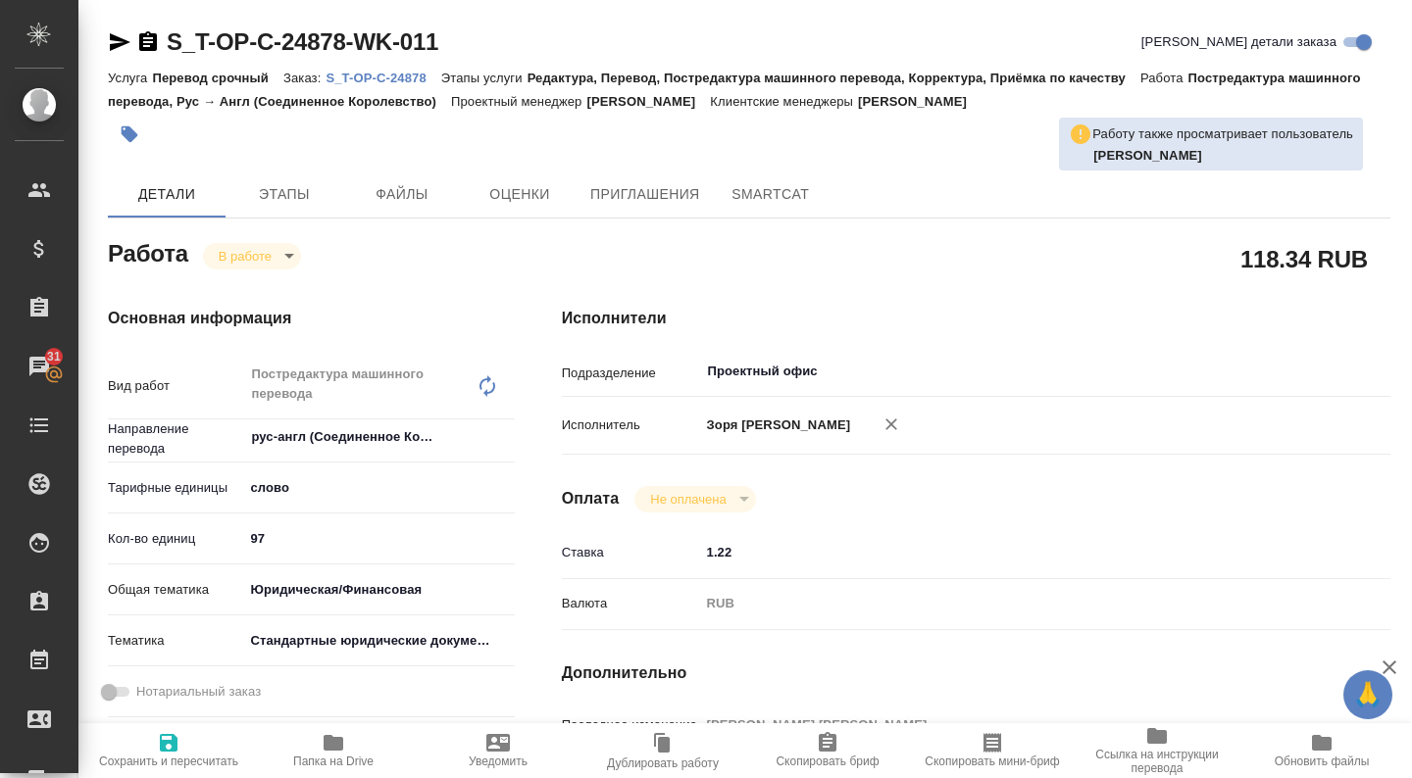
type textarea "x"
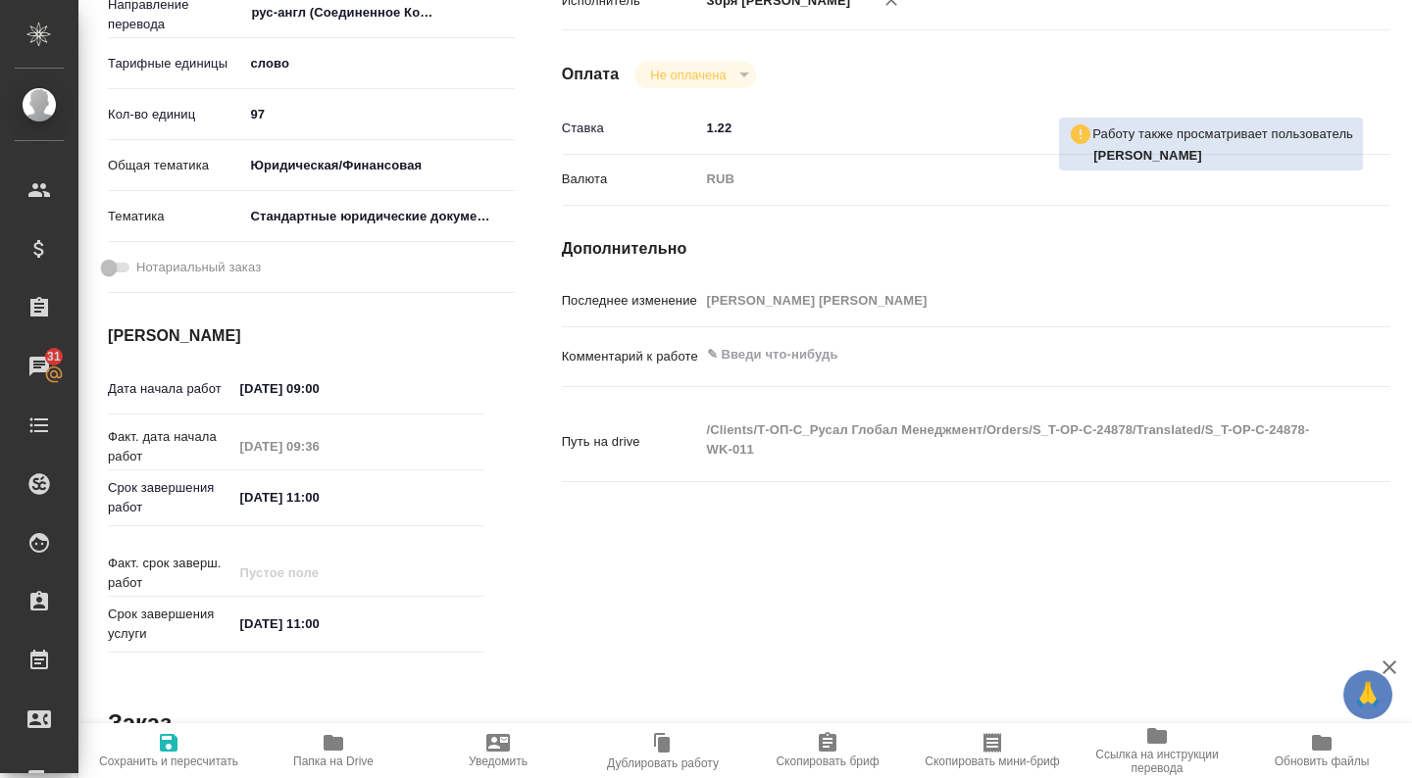
scroll to position [850, 0]
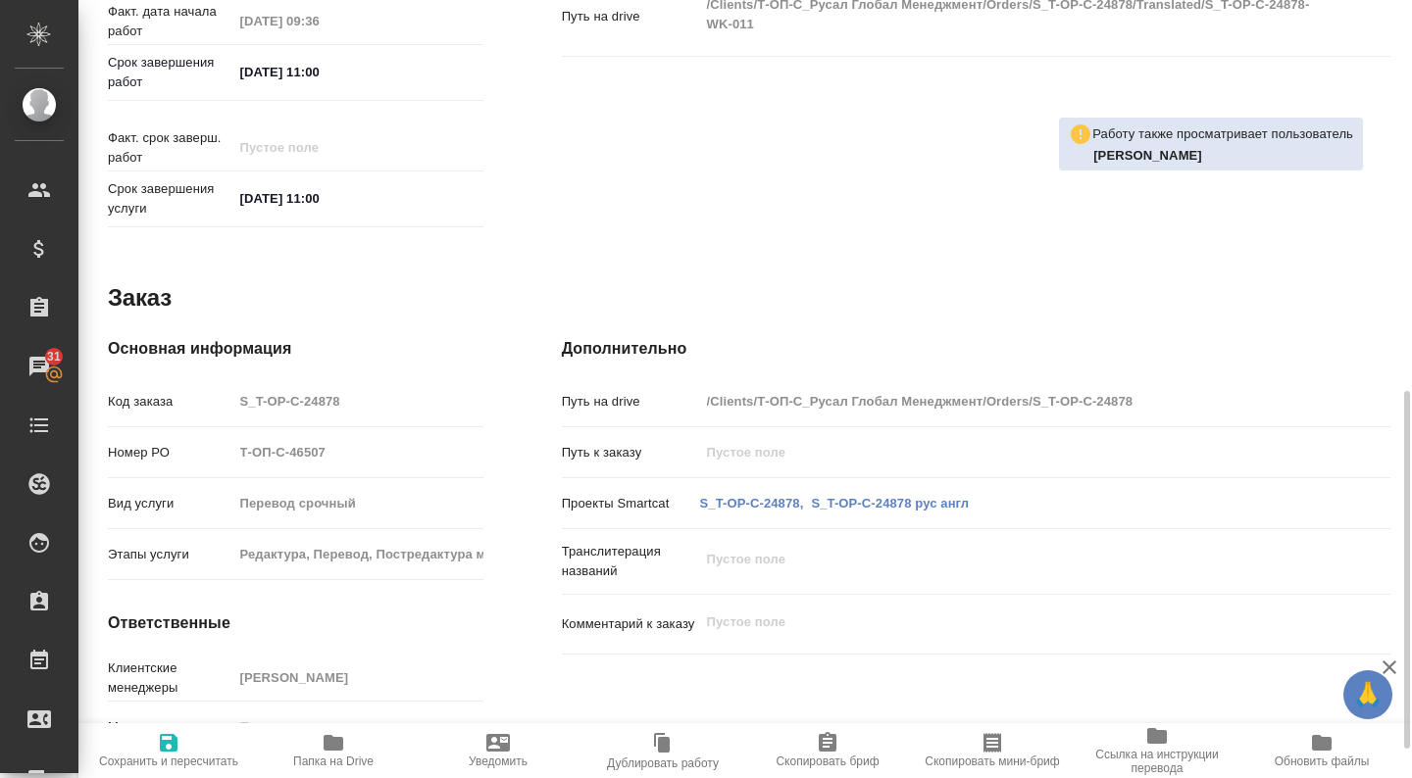
type textarea "x"
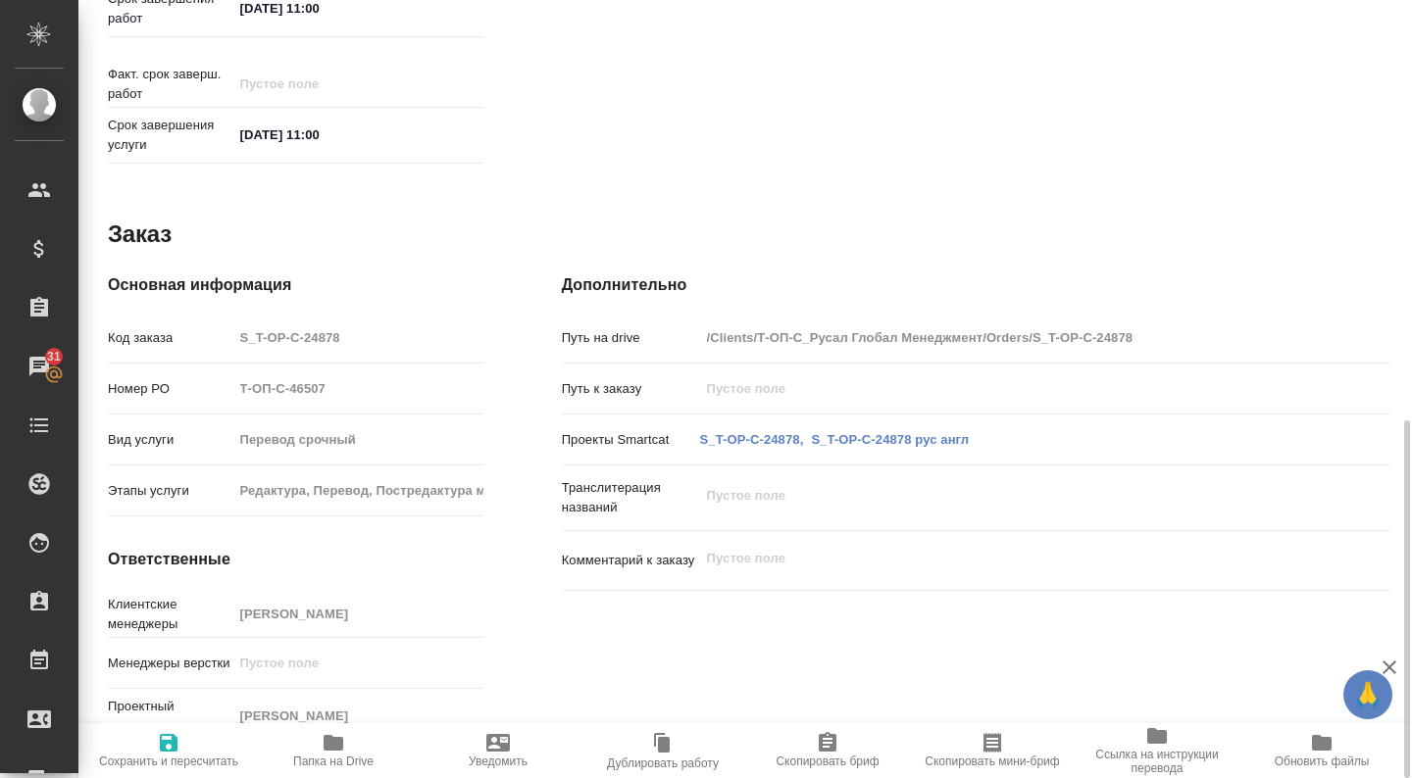
scroll to position [0, 0]
